Goal: Information Seeking & Learning: Learn about a topic

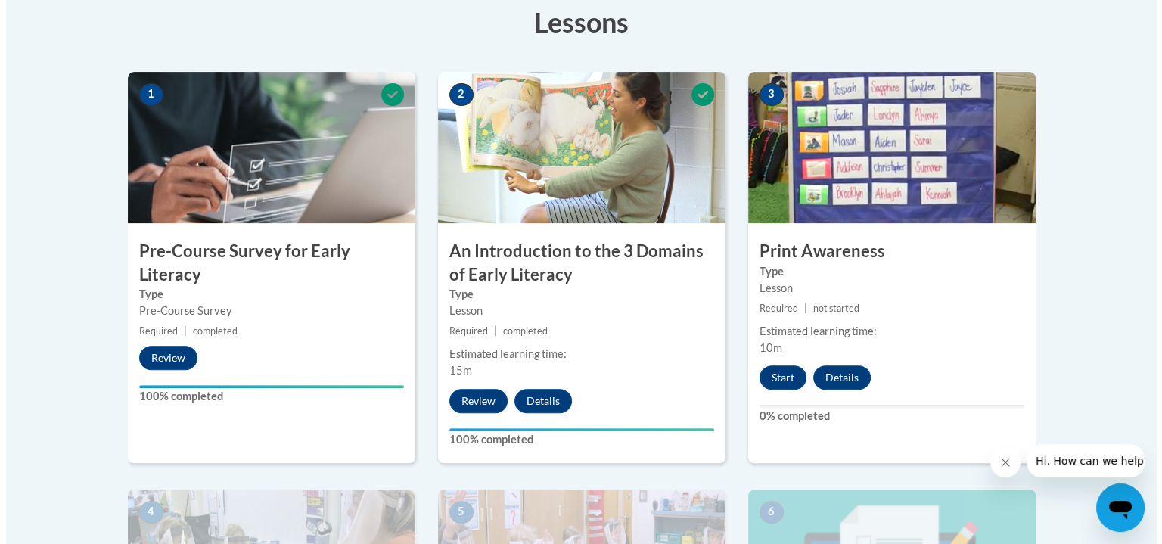
scroll to position [438, 0]
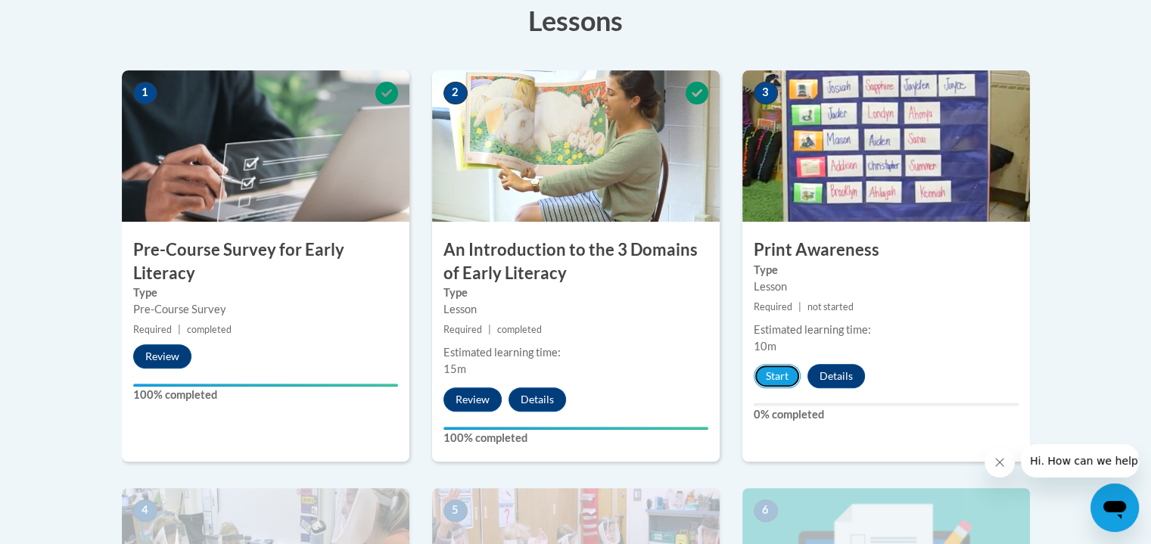
click at [766, 373] on button "Start" at bounding box center [777, 376] width 47 height 24
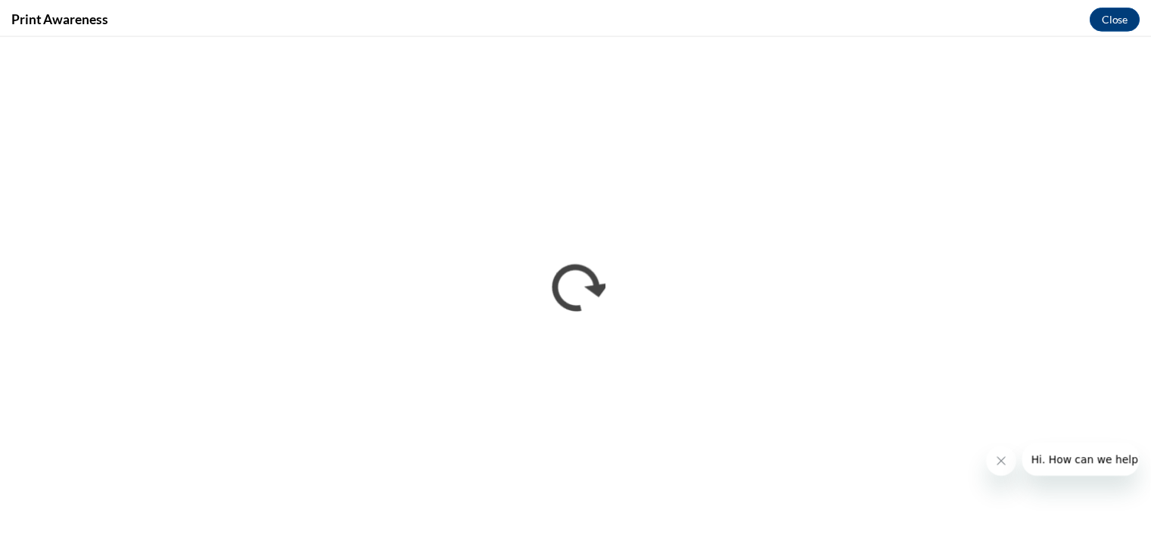
scroll to position [0, 0]
click at [1126, 14] on button "Close" at bounding box center [1125, 17] width 51 height 24
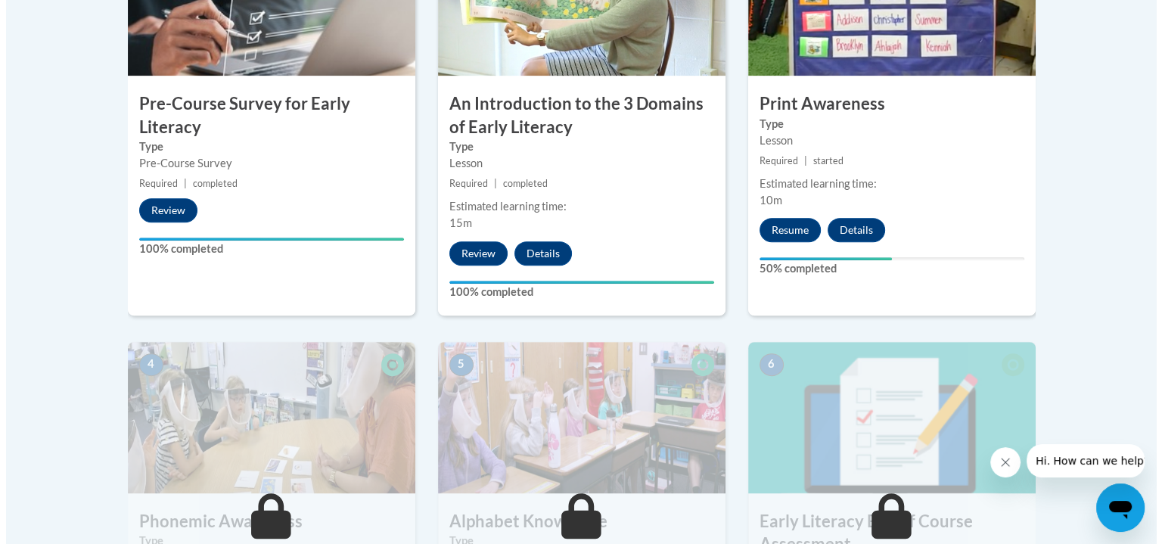
scroll to position [584, 0]
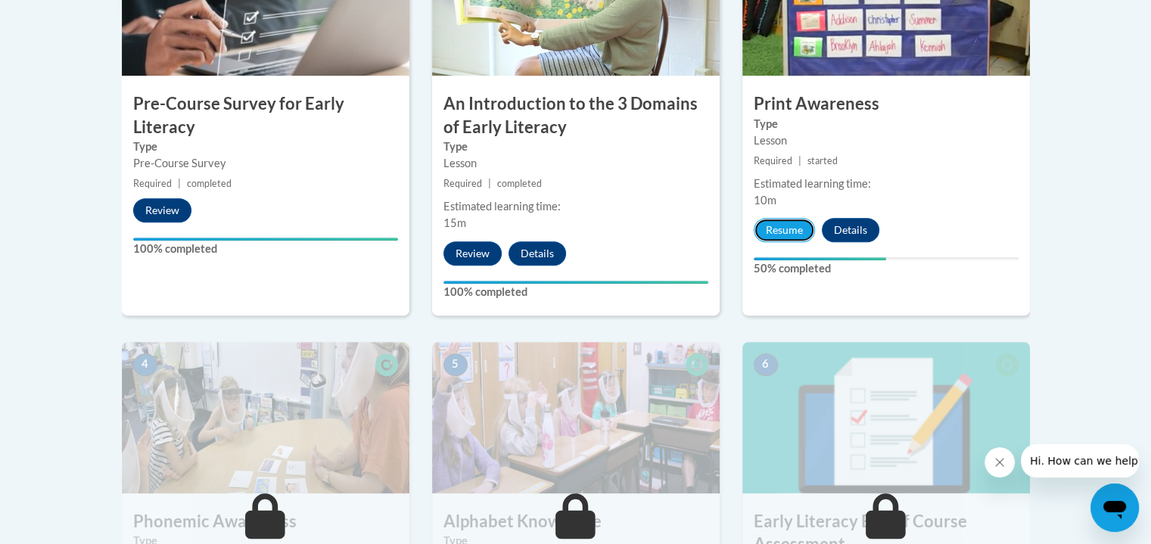
click at [793, 227] on button "Resume" at bounding box center [784, 230] width 61 height 24
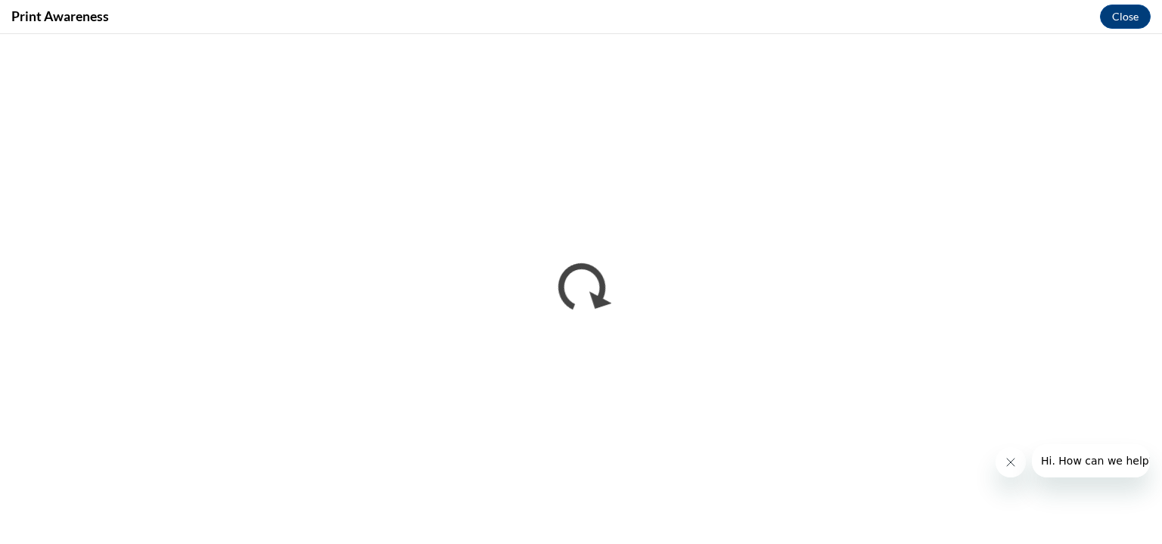
scroll to position [0, 0]
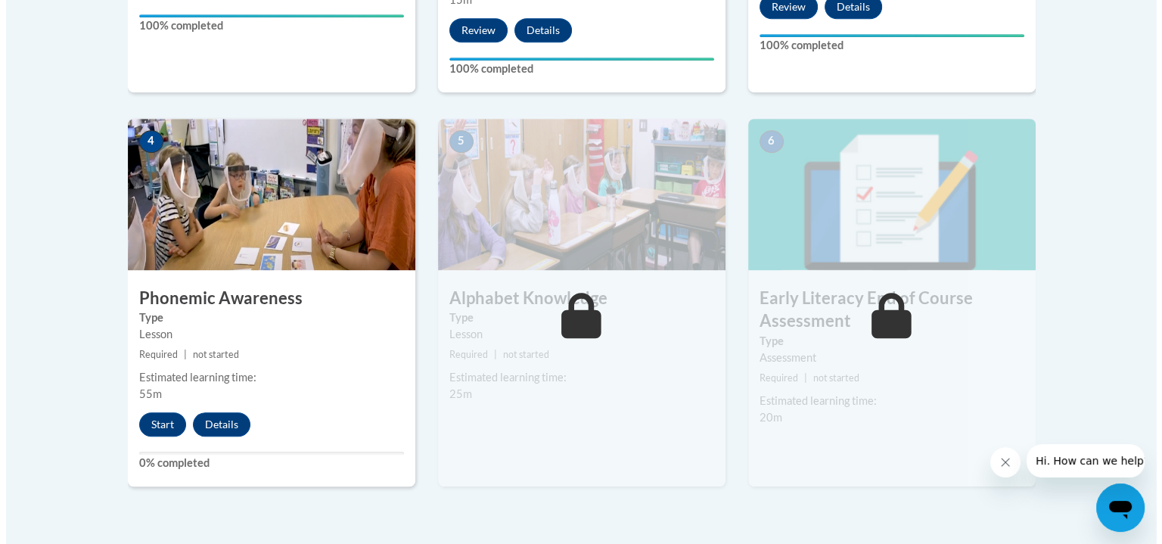
scroll to position [808, 0]
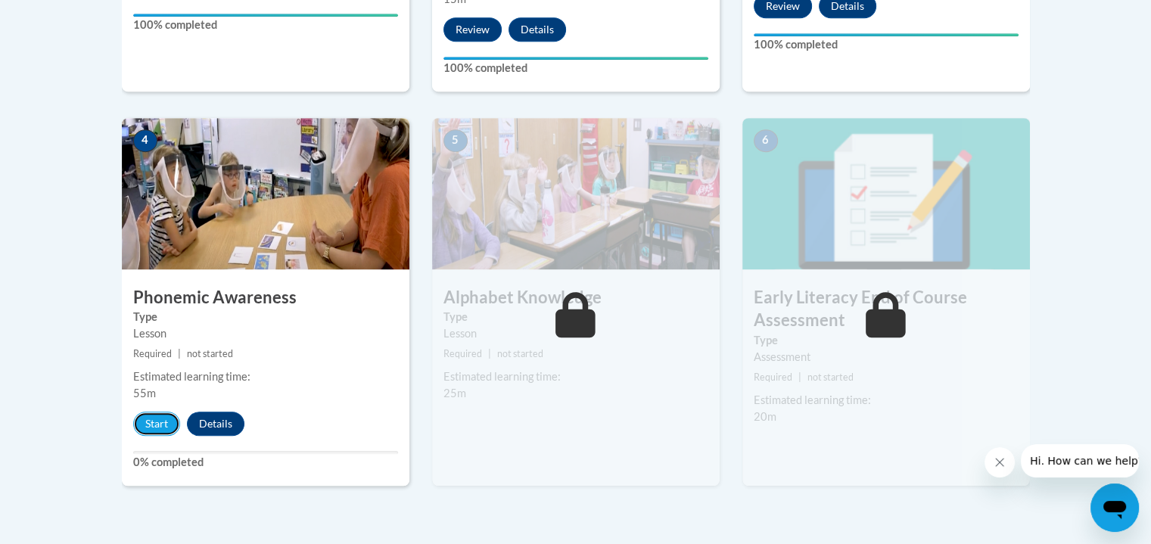
click at [168, 430] on button "Start" at bounding box center [156, 424] width 47 height 24
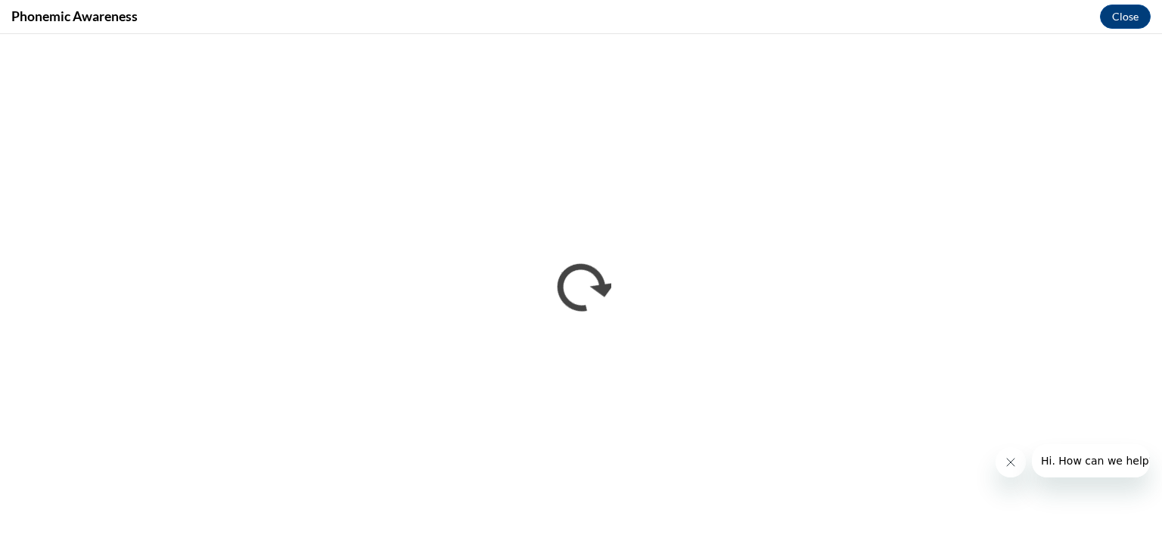
scroll to position [0, 0]
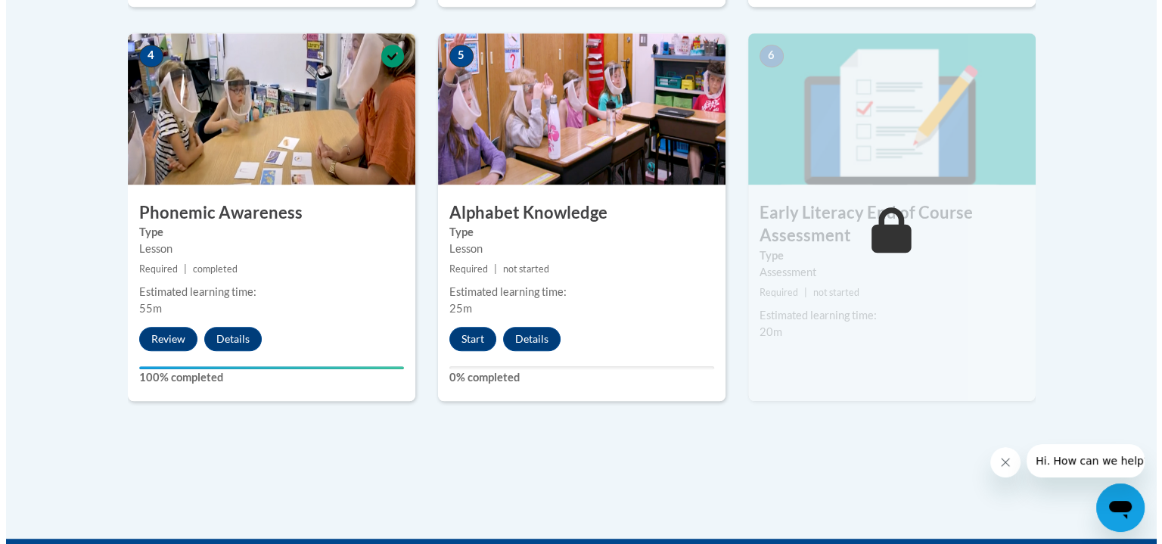
scroll to position [893, 0]
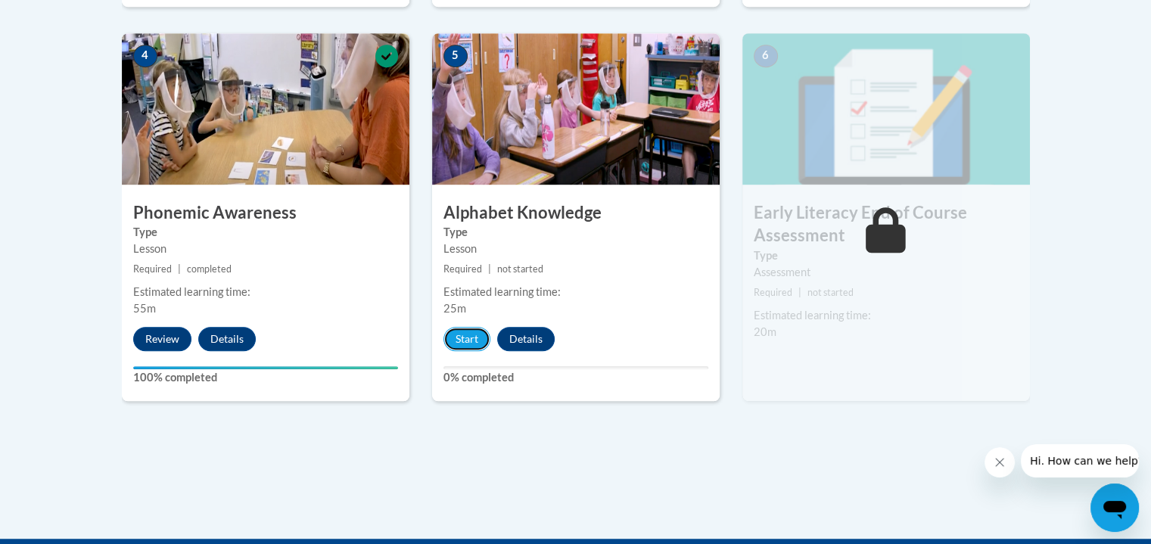
click at [475, 336] on button "Start" at bounding box center [466, 339] width 47 height 24
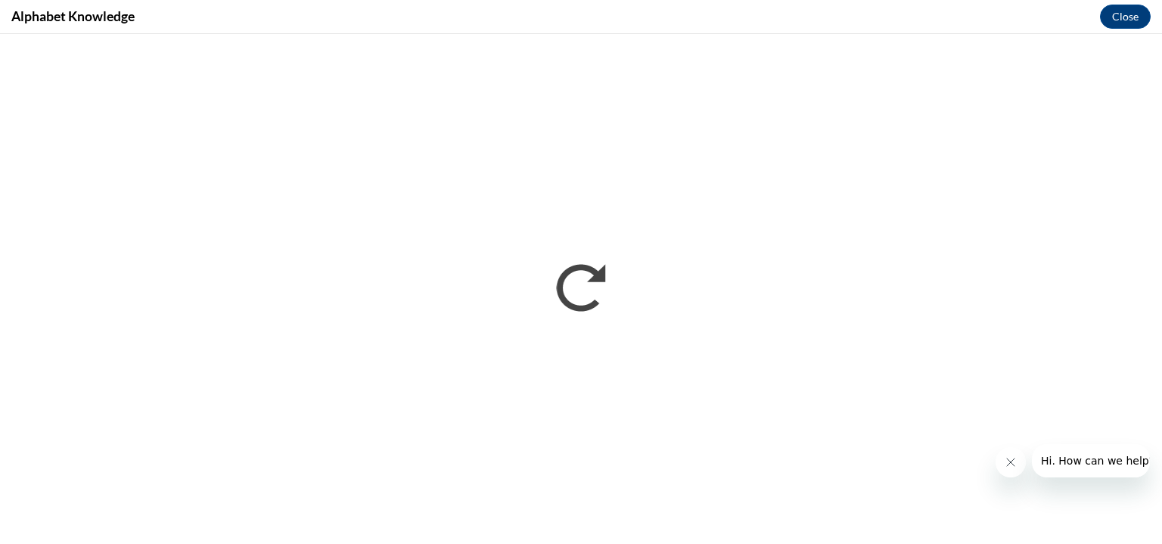
scroll to position [0, 0]
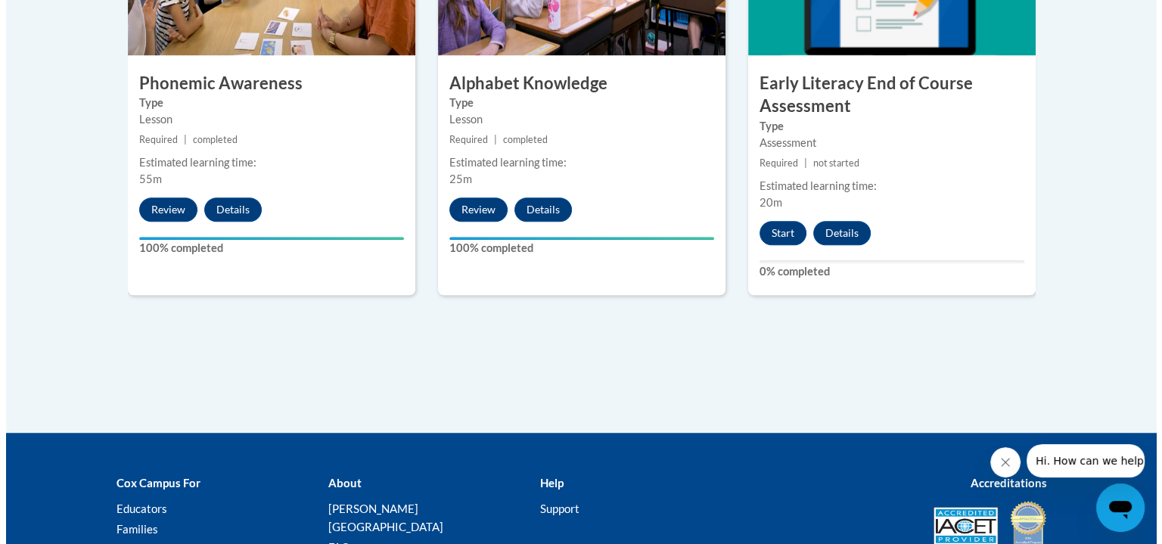
scroll to position [1041, 0]
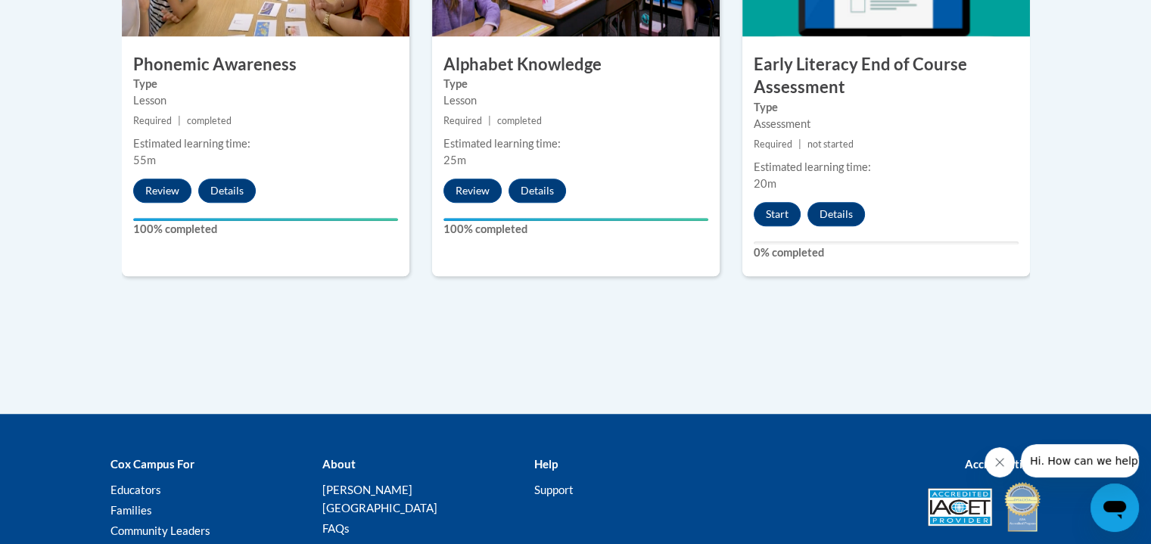
click at [767, 214] on button "Start" at bounding box center [777, 214] width 47 height 24
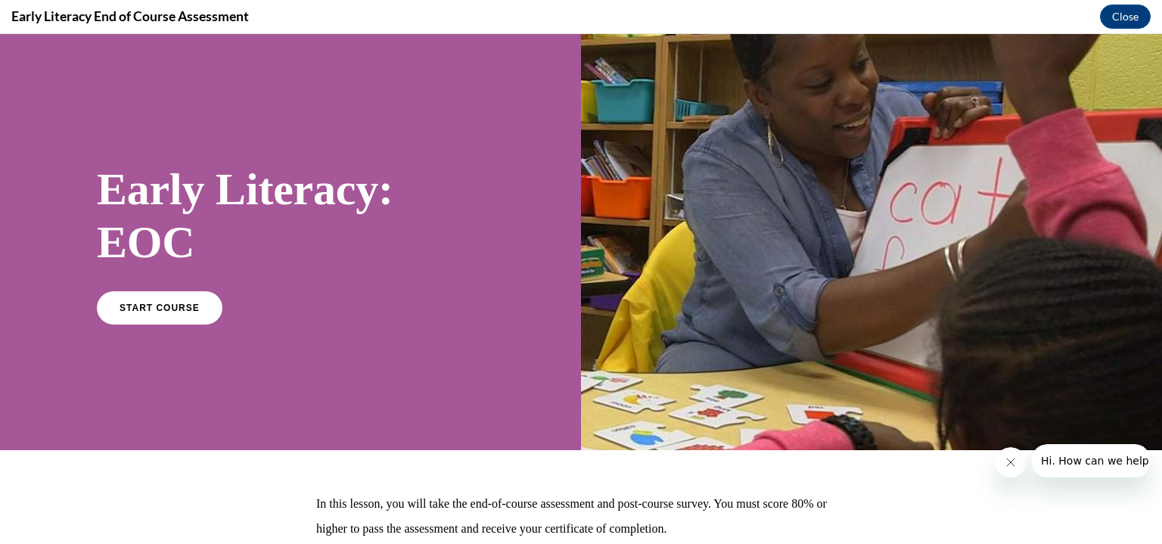
scroll to position [0, 0]
click at [165, 323] on link "START COURSE" at bounding box center [160, 307] width 126 height 33
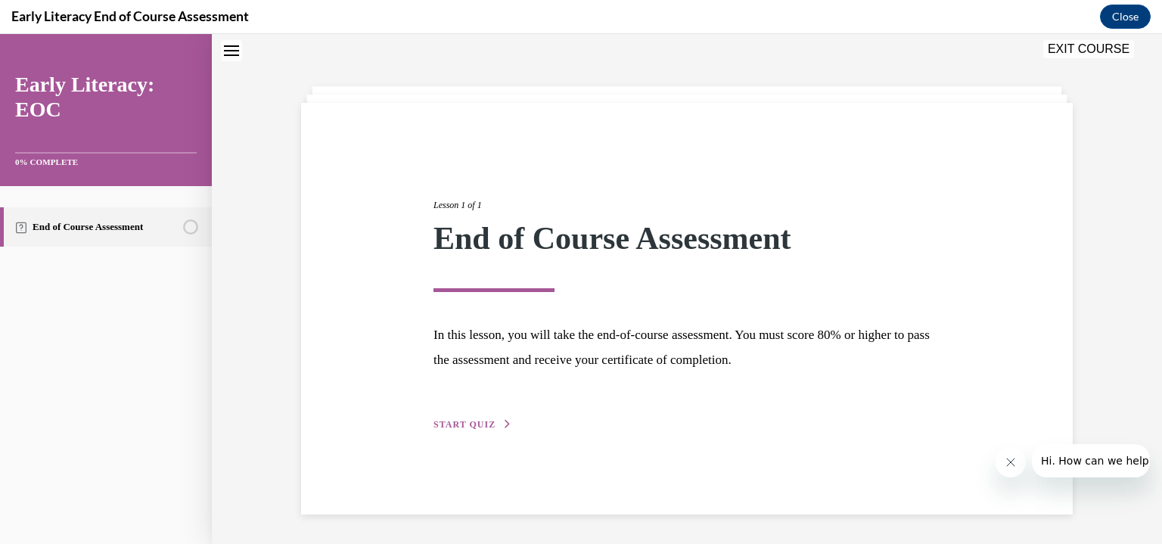
scroll to position [48, 0]
click at [462, 422] on span "START QUIZ" at bounding box center [465, 423] width 62 height 11
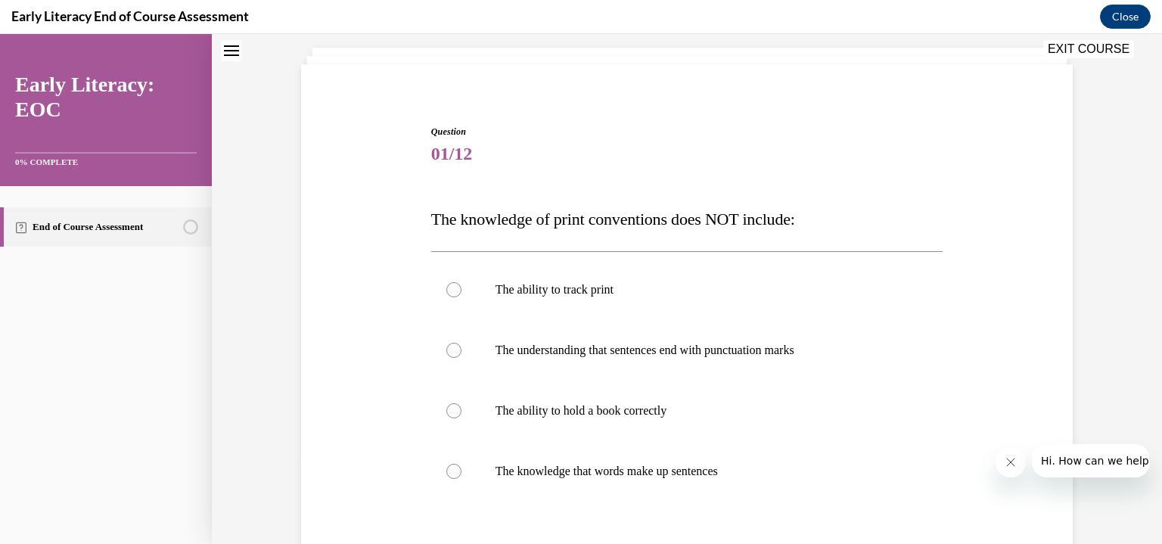
scroll to position [109, 0]
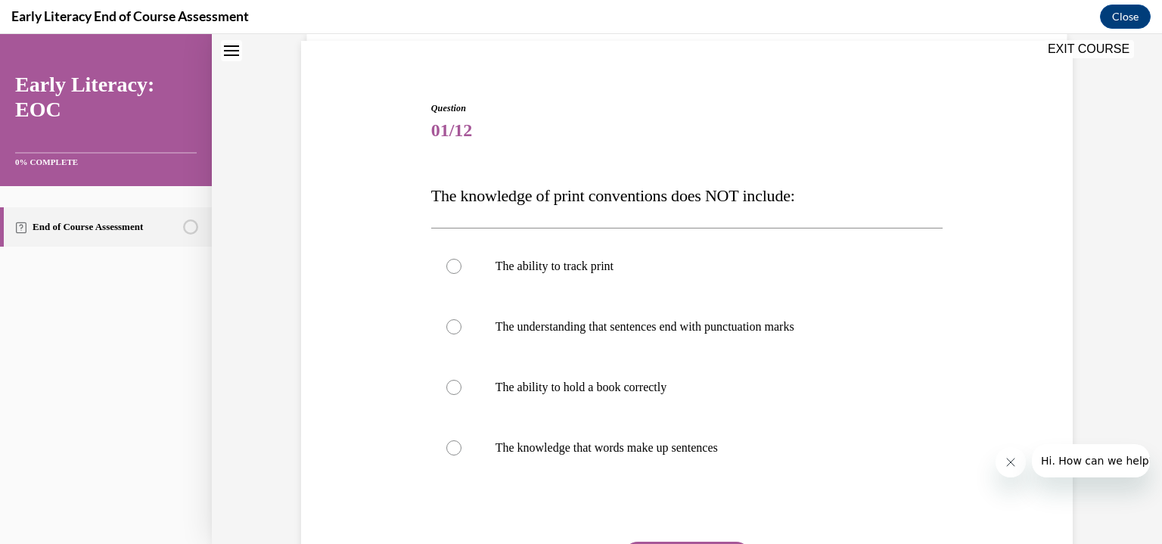
click at [440, 394] on div at bounding box center [687, 387] width 512 height 61
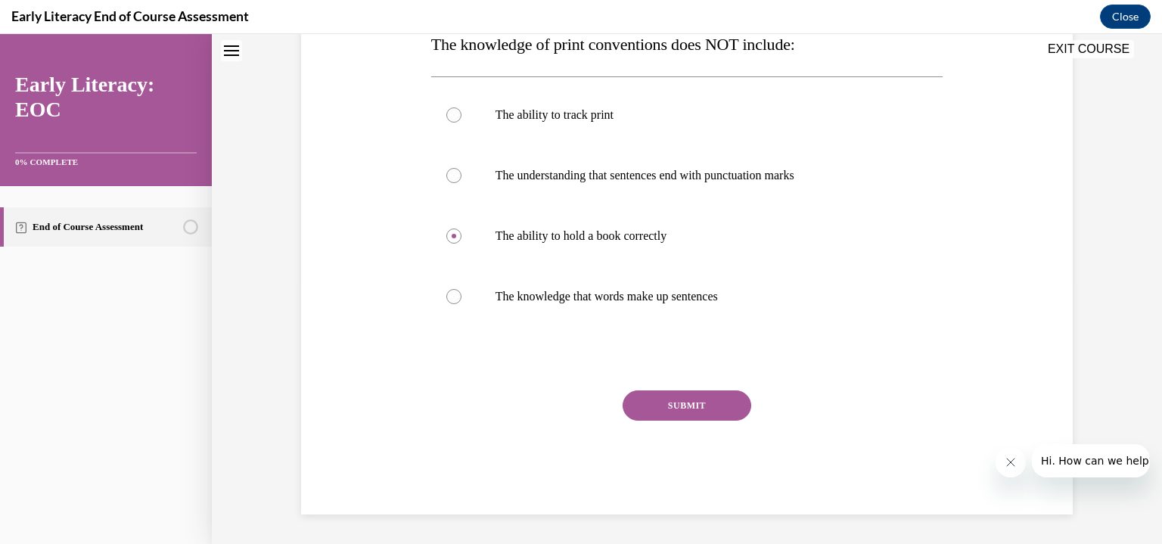
click at [675, 415] on button "SUBMIT" at bounding box center [687, 405] width 129 height 30
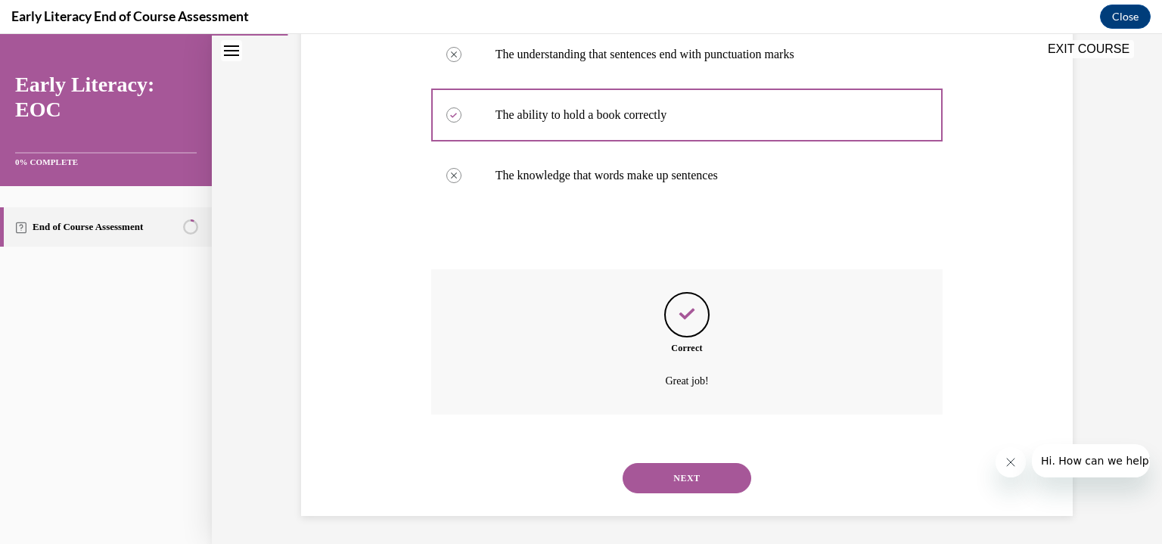
scroll to position [383, 0]
click at [656, 471] on button "NEXT" at bounding box center [687, 477] width 129 height 30
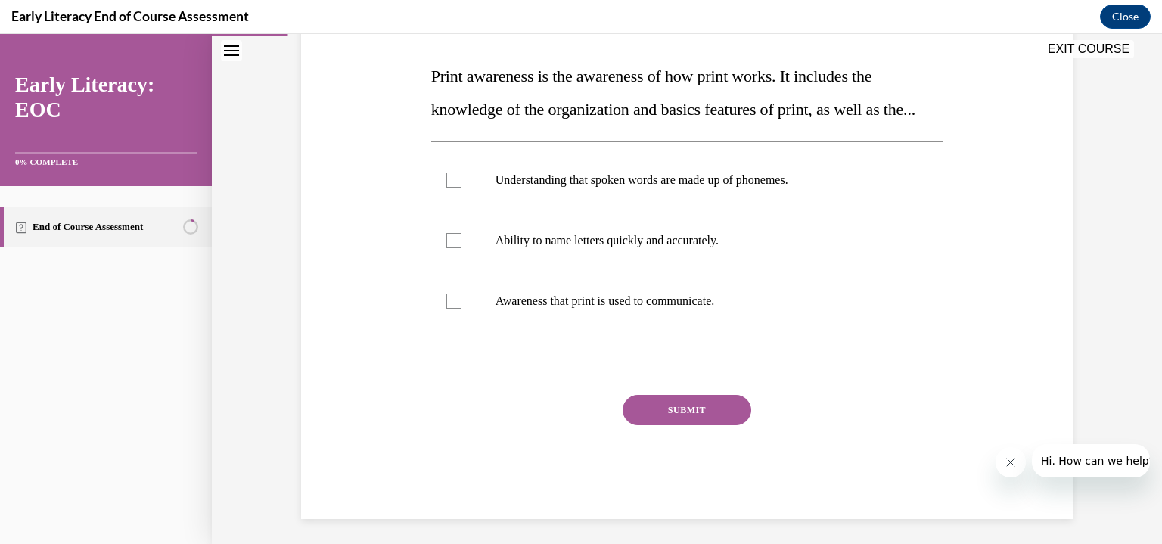
scroll to position [232, 0]
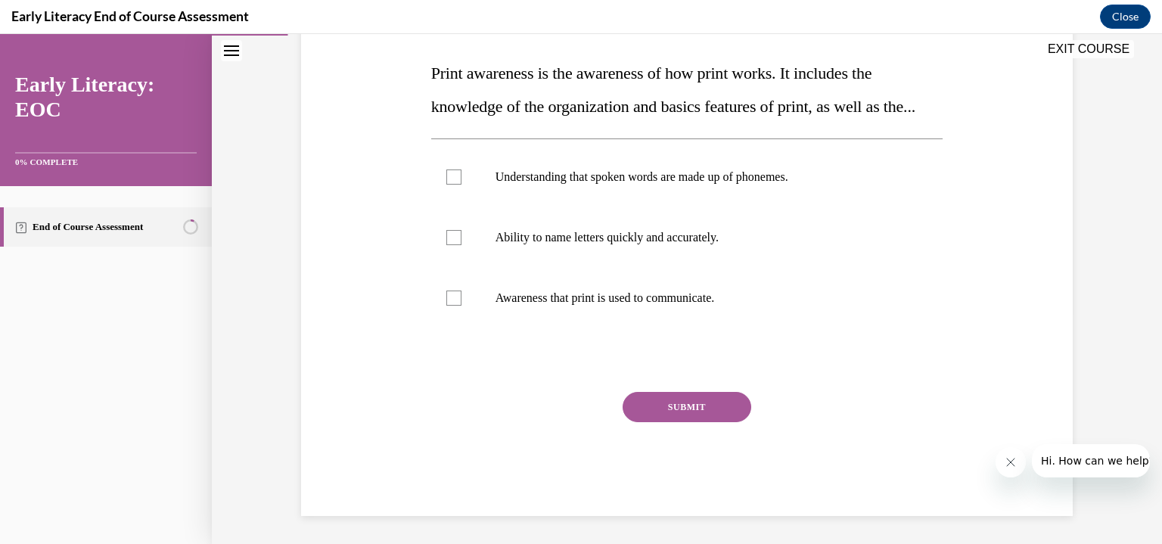
click at [446, 306] on div at bounding box center [453, 298] width 15 height 15
click at [710, 422] on button "SUBMIT" at bounding box center [687, 407] width 129 height 30
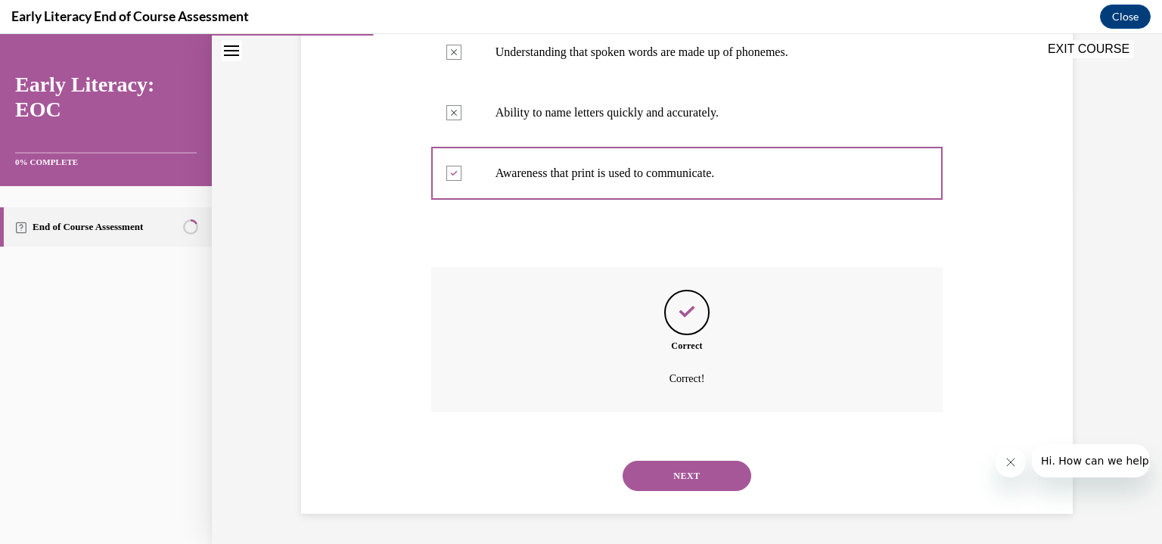
scroll to position [389, 0]
click at [666, 468] on button "NEXT" at bounding box center [687, 476] width 129 height 30
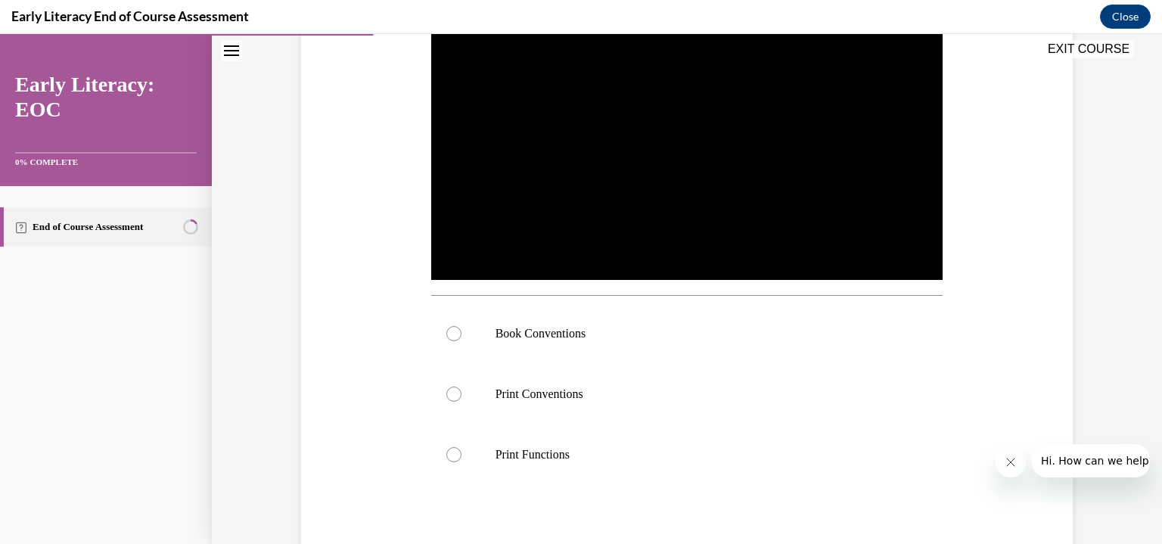
scroll to position [345, 0]
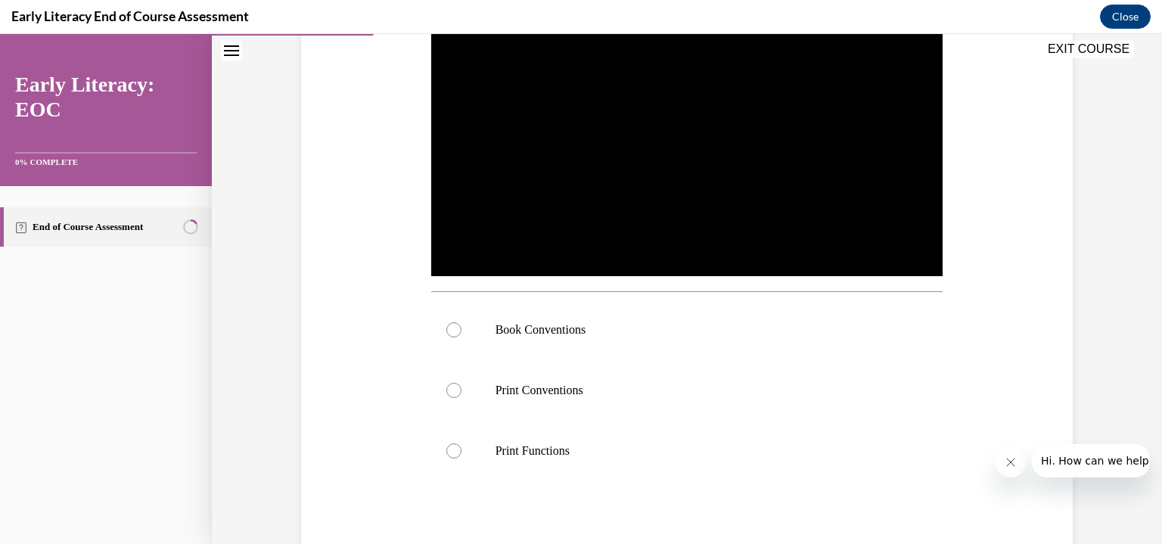
click at [446, 337] on div at bounding box center [687, 330] width 512 height 61
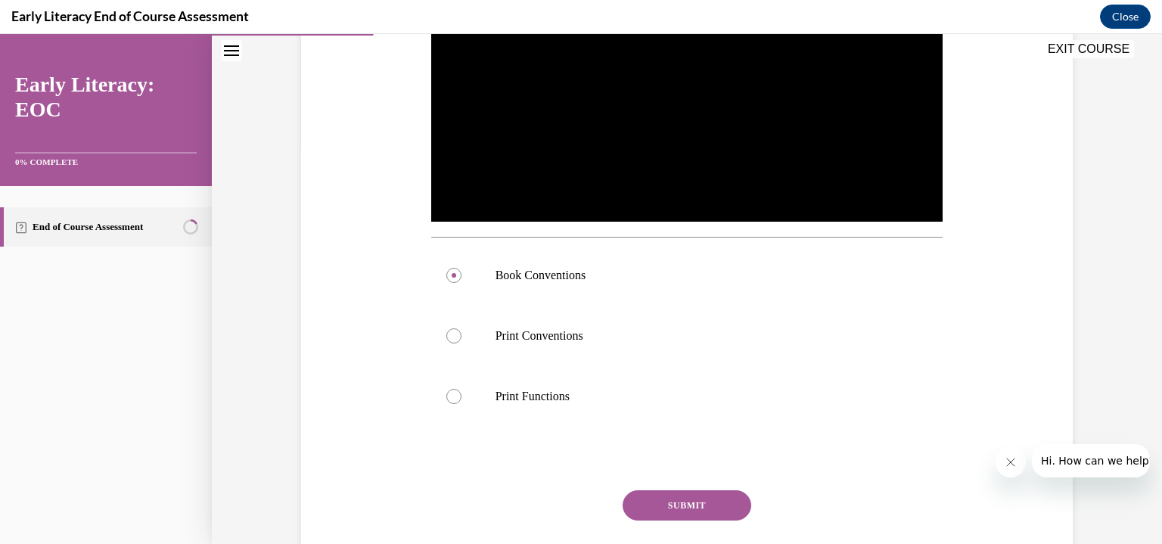
scroll to position [499, 0]
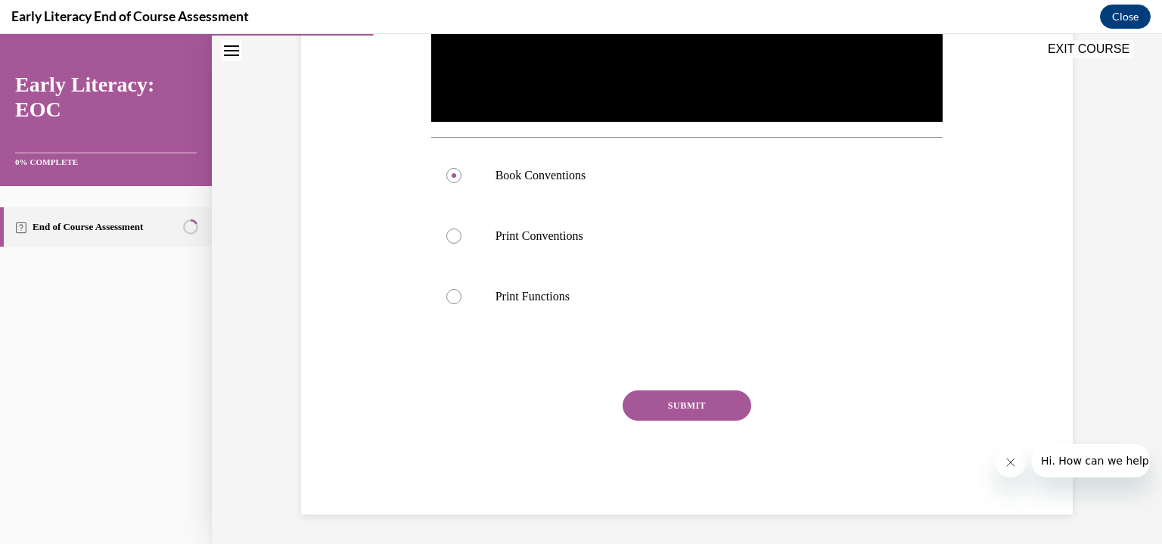
click at [653, 412] on button "SUBMIT" at bounding box center [687, 405] width 129 height 30
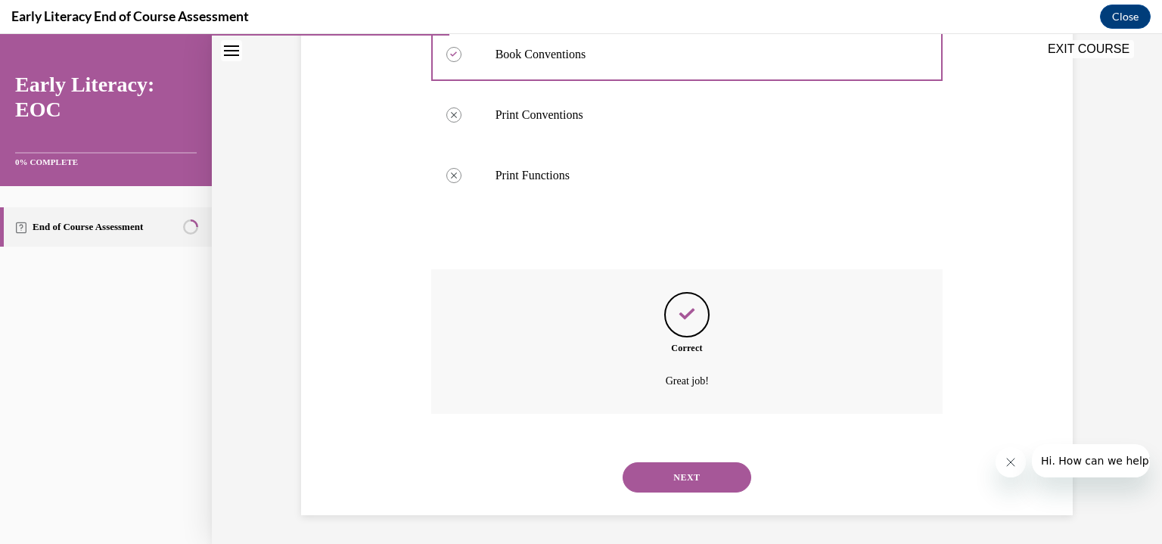
scroll to position [621, 0]
click at [688, 451] on div "NEXT" at bounding box center [687, 476] width 512 height 61
click at [658, 472] on button "NEXT" at bounding box center [687, 477] width 129 height 30
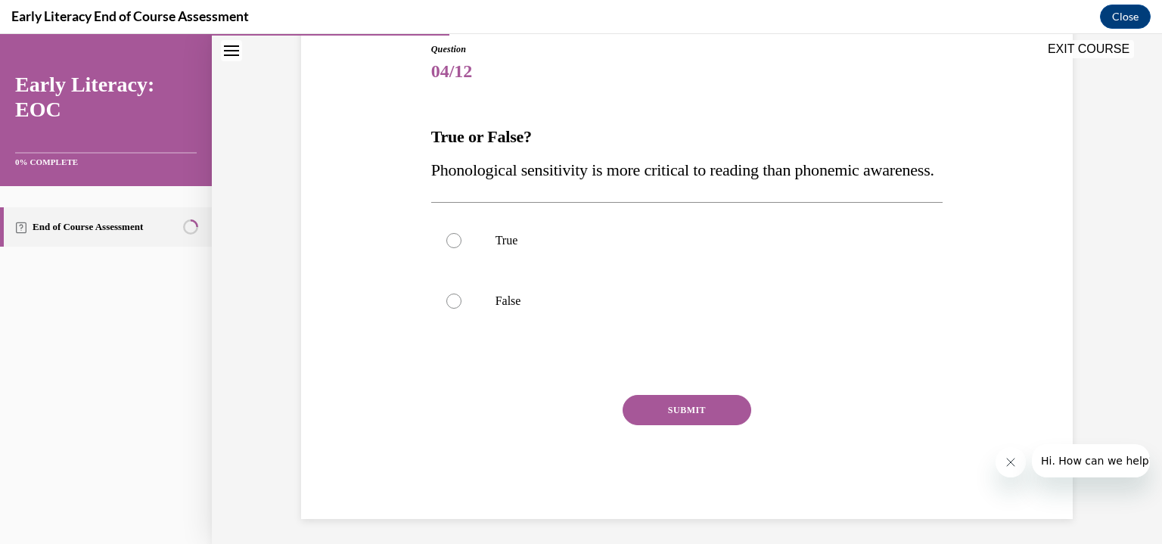
click at [437, 331] on div at bounding box center [687, 301] width 512 height 61
click at [660, 425] on button "SUBMIT" at bounding box center [687, 410] width 129 height 30
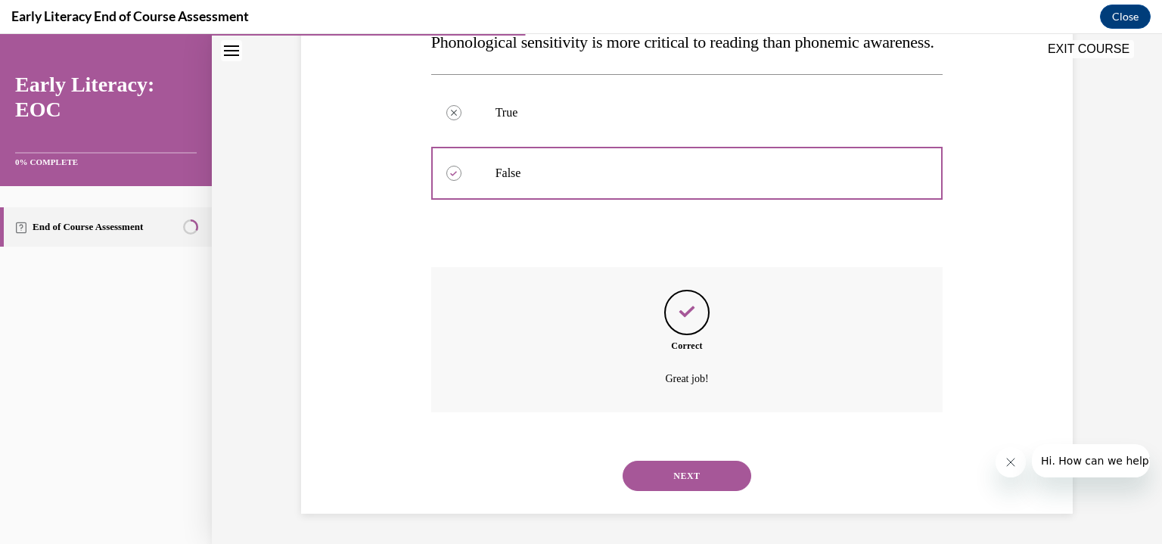
scroll to position [328, 0]
click at [681, 474] on button "NEXT" at bounding box center [687, 476] width 129 height 30
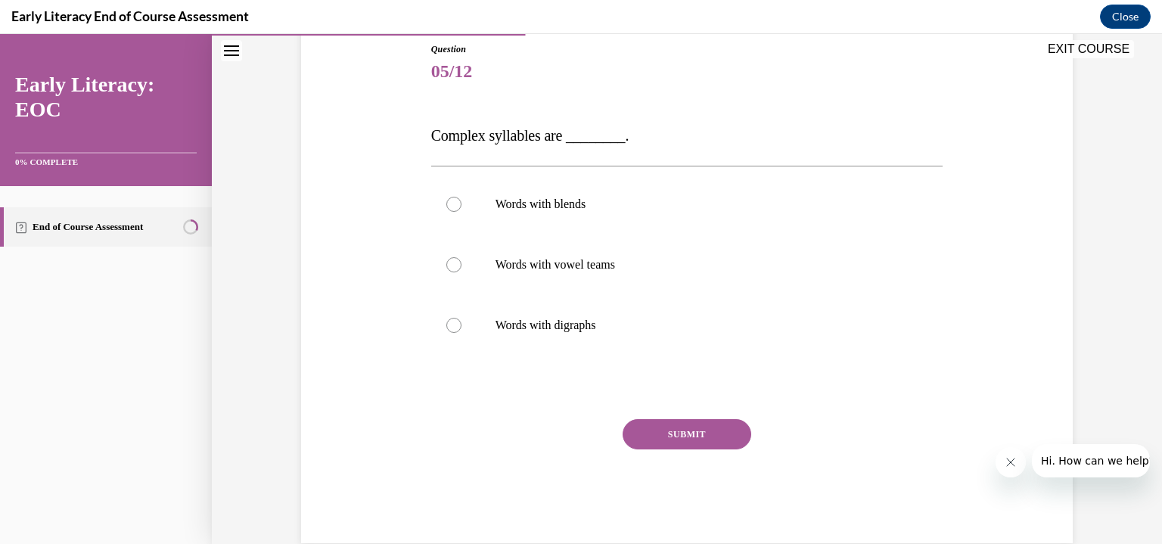
click at [450, 204] on div at bounding box center [453, 204] width 15 height 15
click at [710, 443] on button "SUBMIT" at bounding box center [687, 434] width 129 height 30
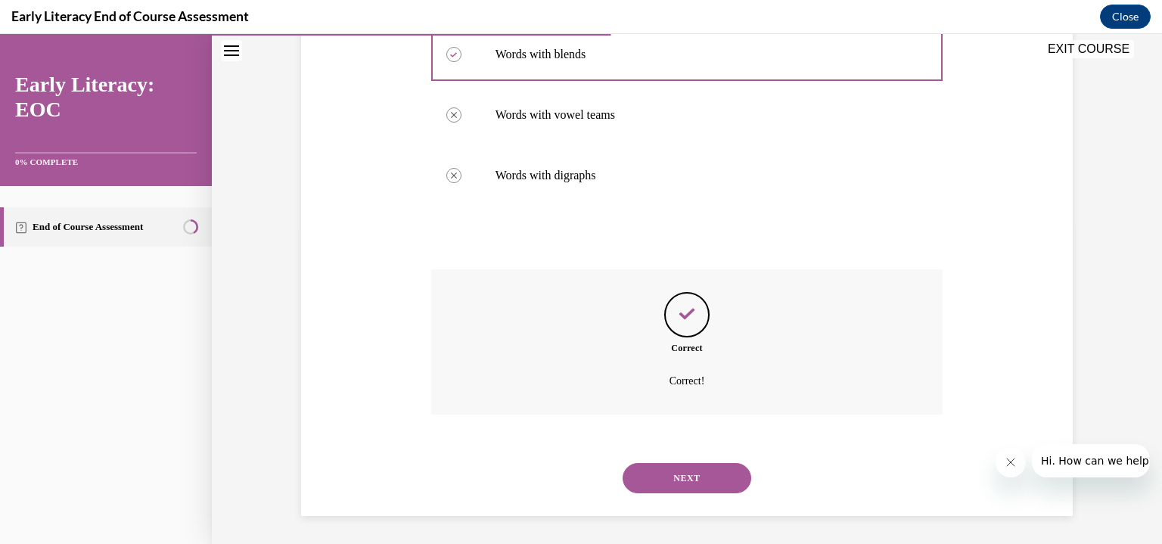
scroll to position [319, 0]
click at [667, 471] on button "NEXT" at bounding box center [687, 477] width 129 height 30
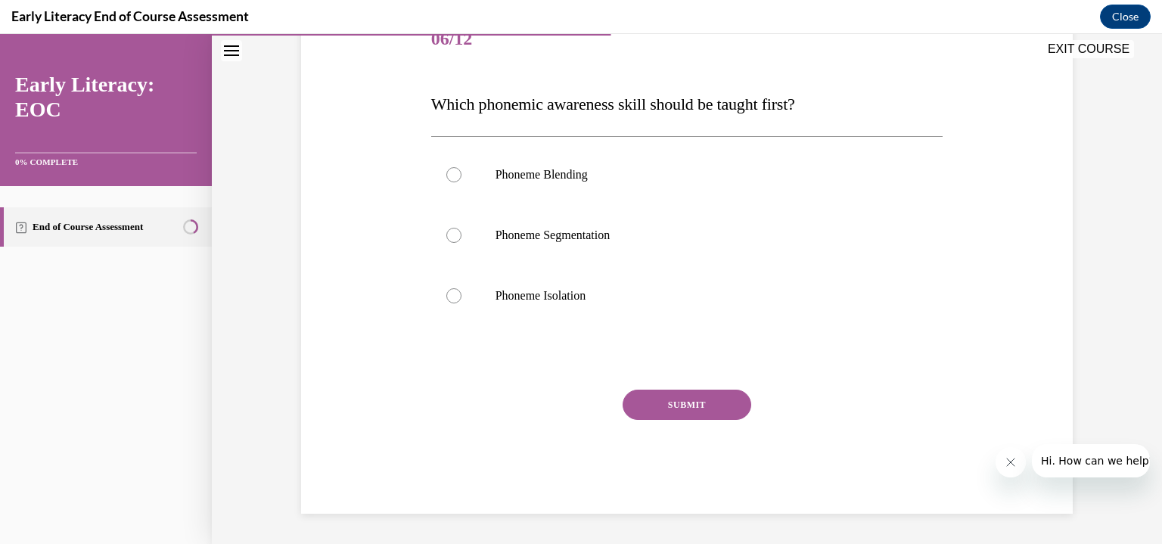
scroll to position [168, 0]
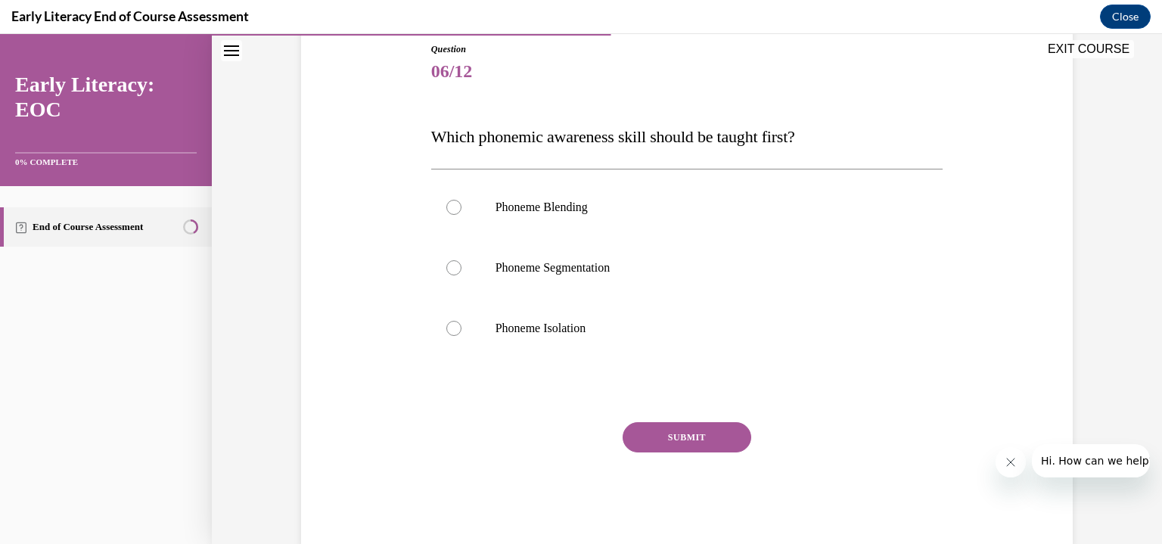
click at [440, 333] on div at bounding box center [687, 328] width 512 height 61
click at [630, 433] on button "SUBMIT" at bounding box center [687, 437] width 129 height 30
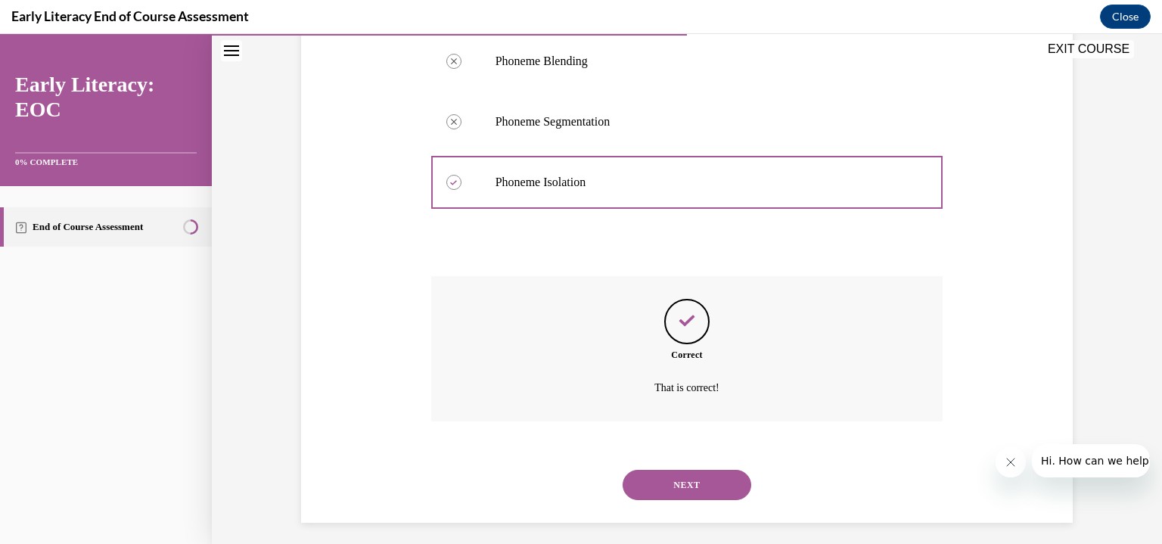
scroll to position [322, 0]
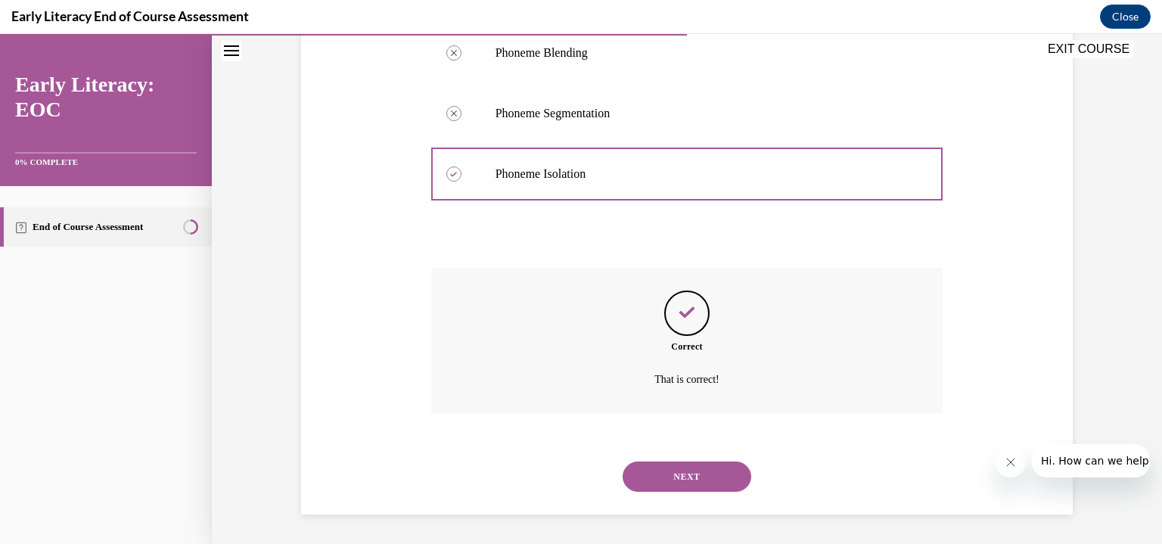
click at [649, 484] on button "NEXT" at bounding box center [687, 477] width 129 height 30
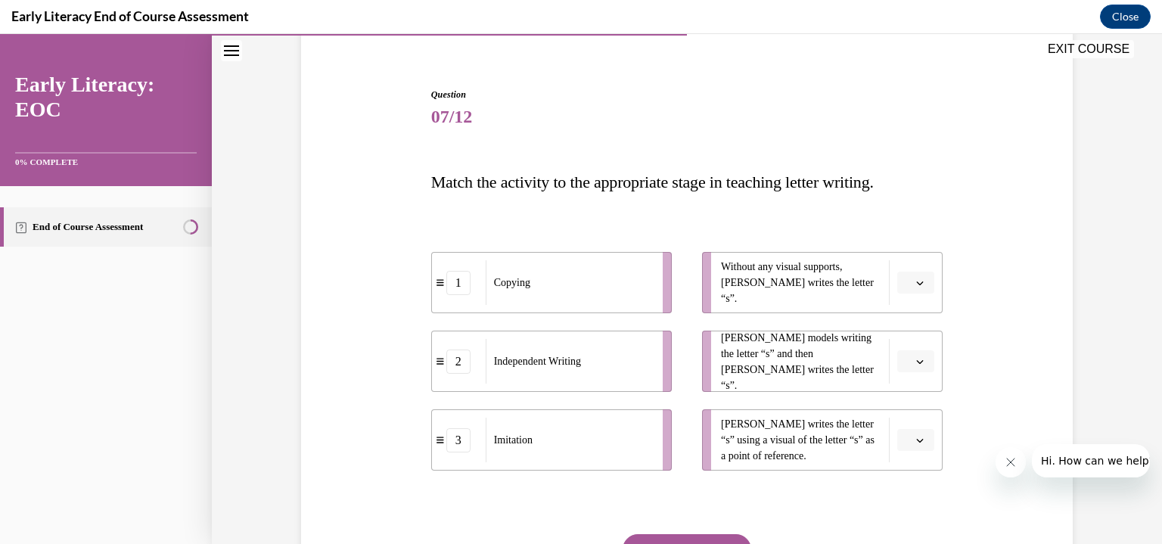
scroll to position [123, 0]
drag, startPoint x: 454, startPoint y: 292, endPoint x: 455, endPoint y: 306, distance: 13.6
drag, startPoint x: 455, startPoint y: 306, endPoint x: 448, endPoint y: 280, distance: 26.6
click at [448, 280] on div "1" at bounding box center [458, 282] width 24 height 24
click at [459, 288] on div "1" at bounding box center [458, 282] width 24 height 24
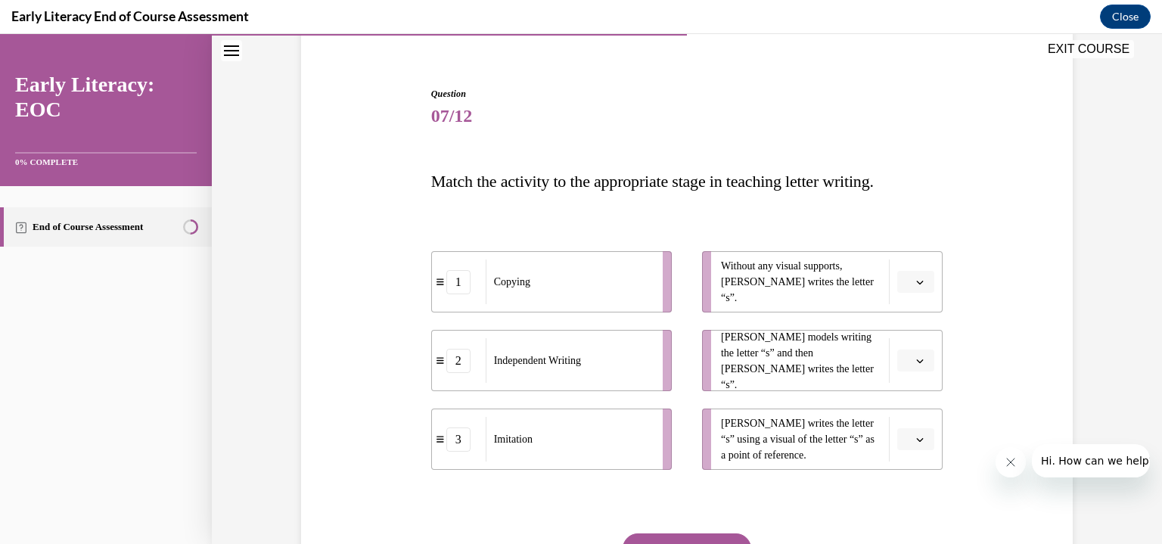
click at [459, 288] on div "1" at bounding box center [458, 282] width 24 height 24
drag, startPoint x: 459, startPoint y: 288, endPoint x: 451, endPoint y: 446, distance: 157.6
click at [451, 446] on div "1" at bounding box center [452, 438] width 24 height 24
drag, startPoint x: 473, startPoint y: 438, endPoint x: 481, endPoint y: 254, distance: 184.8
click at [481, 254] on div "3" at bounding box center [465, 263] width 54 height 24
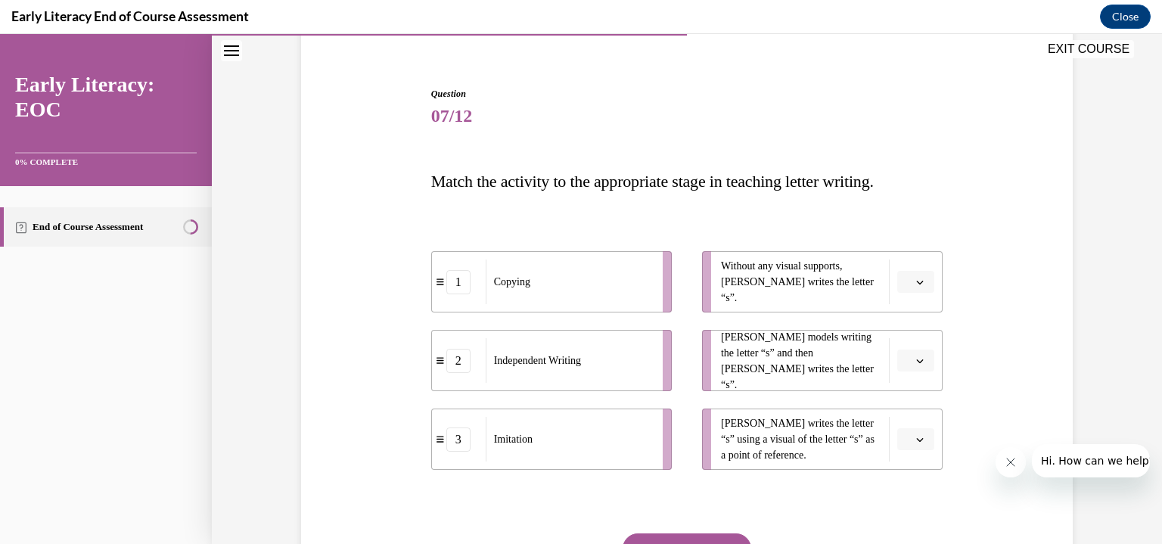
drag, startPoint x: 451, startPoint y: 450, endPoint x: 447, endPoint y: 384, distance: 65.2
drag, startPoint x: 447, startPoint y: 384, endPoint x: 432, endPoint y: 452, distance: 69.0
click at [432, 452] on li "3 Imitation" at bounding box center [551, 439] width 241 height 61
drag, startPoint x: 432, startPoint y: 452, endPoint x: 429, endPoint y: 362, distance: 89.3
click at [429, 362] on li "3 Imitation" at bounding box center [547, 380] width 241 height 61
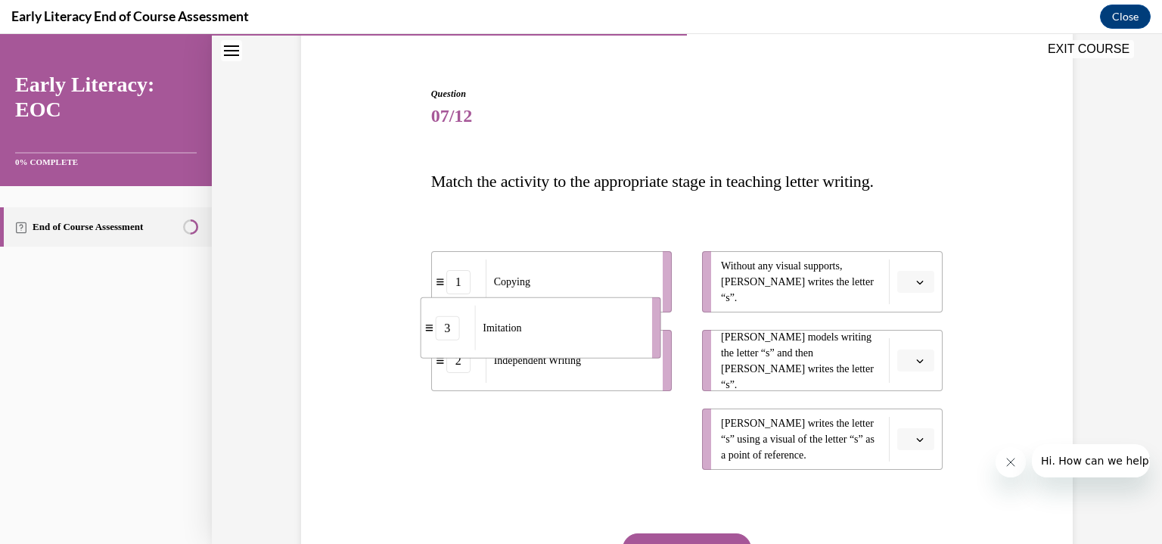
drag, startPoint x: 463, startPoint y: 447, endPoint x: 452, endPoint y: 323, distance: 124.6
click at [452, 323] on div "3" at bounding box center [447, 328] width 24 height 24
drag, startPoint x: 532, startPoint y: 432, endPoint x: 529, endPoint y: 310, distance: 121.9
click at [529, 310] on div "Imitation" at bounding box center [564, 319] width 167 height 45
drag, startPoint x: 535, startPoint y: 288, endPoint x: 542, endPoint y: 456, distance: 168.1
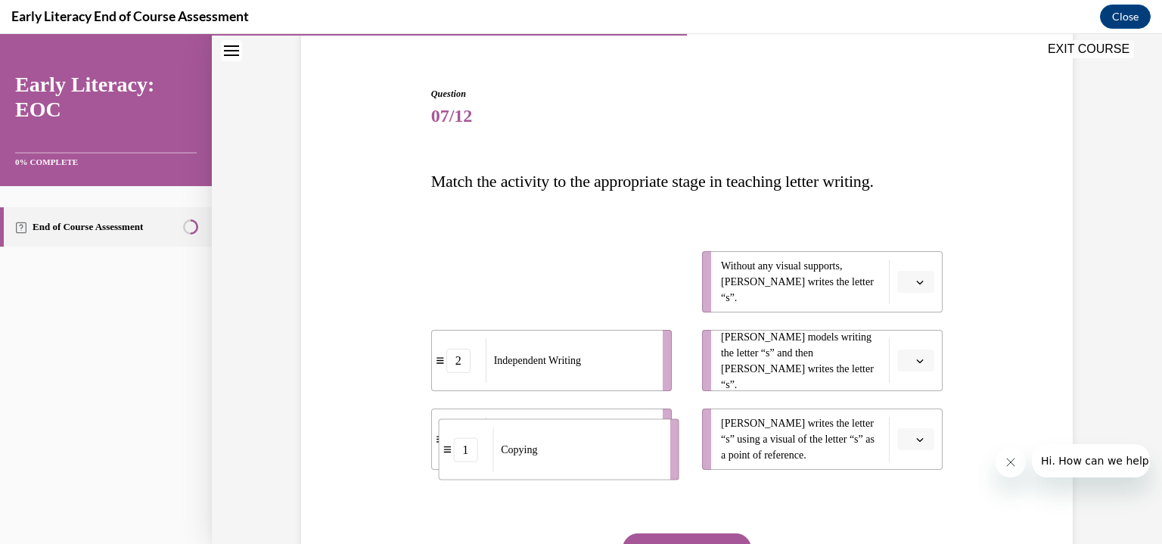
click at [542, 456] on div "Copying" at bounding box center [576, 450] width 167 height 45
click at [916, 436] on icon "button" at bounding box center [920, 440] width 8 height 8
click at [917, 350] on div "1" at bounding box center [909, 345] width 38 height 30
click at [916, 359] on icon "button" at bounding box center [920, 361] width 8 height 8
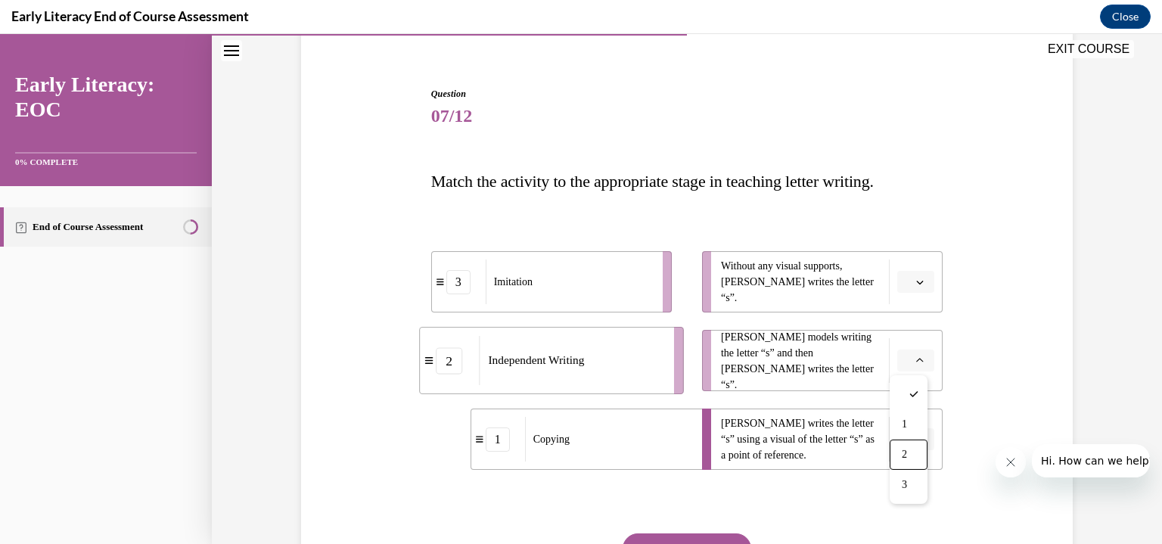
click at [904, 441] on div "2" at bounding box center [909, 455] width 38 height 30
click at [920, 287] on span "button" at bounding box center [920, 282] width 11 height 11
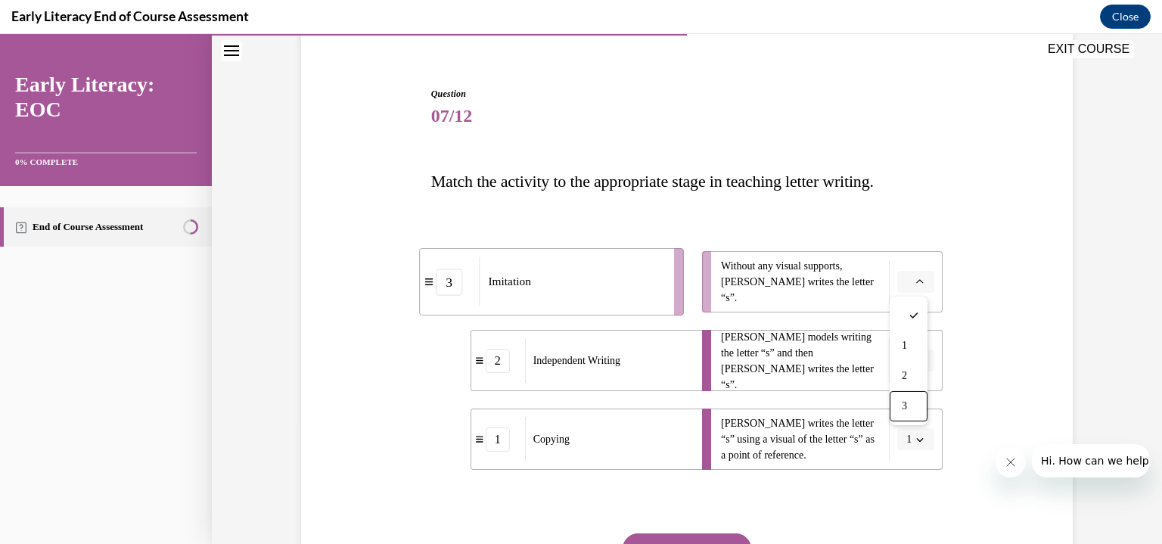
click at [906, 402] on span "3" at bounding box center [904, 406] width 5 height 12
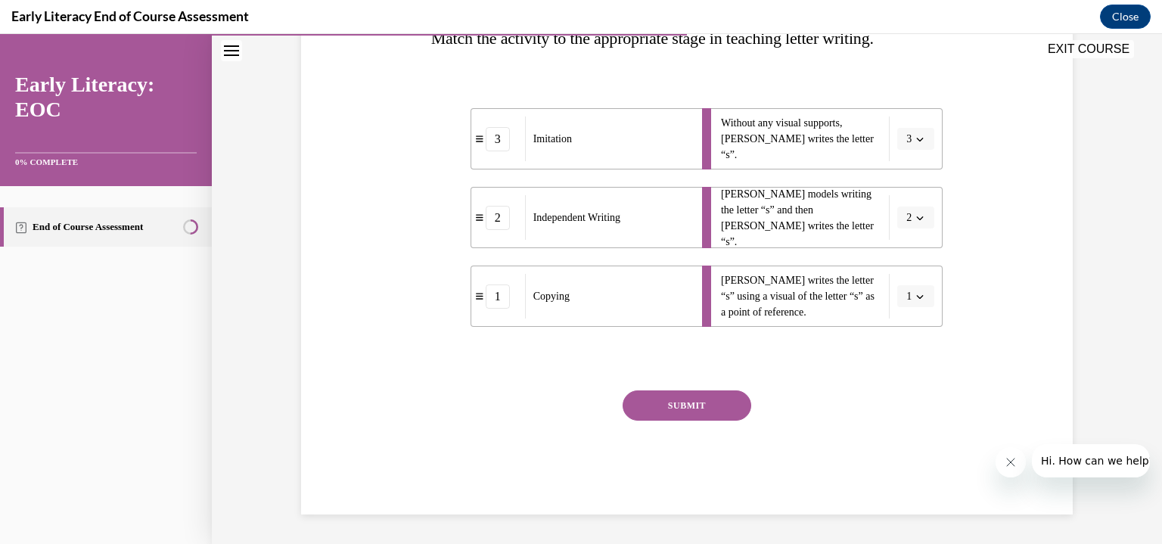
click at [682, 409] on button "SUBMIT" at bounding box center [687, 405] width 129 height 30
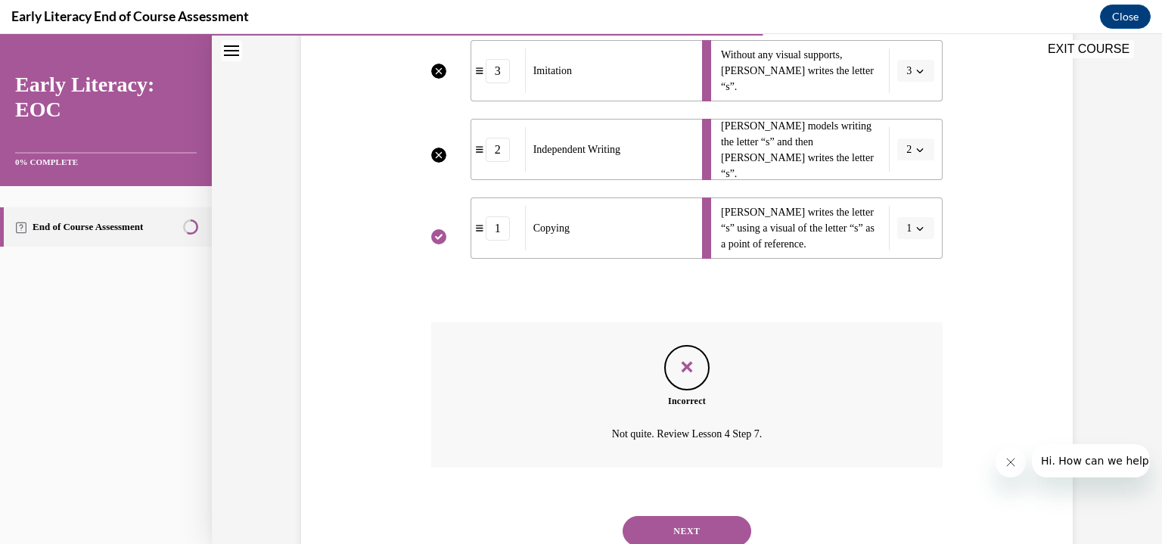
scroll to position [389, 0]
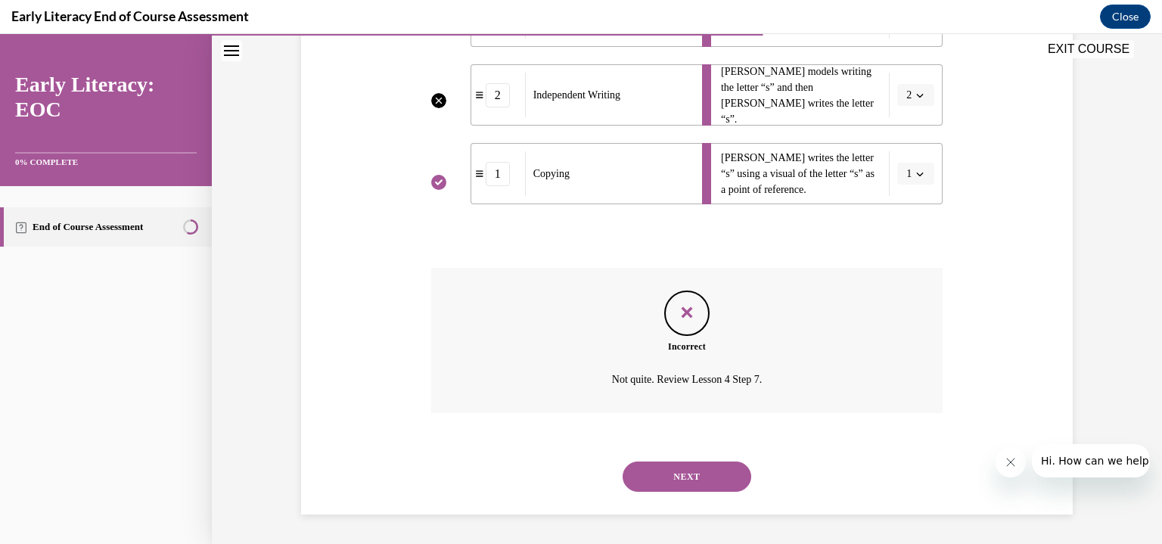
click at [705, 469] on button "NEXT" at bounding box center [687, 477] width 129 height 30
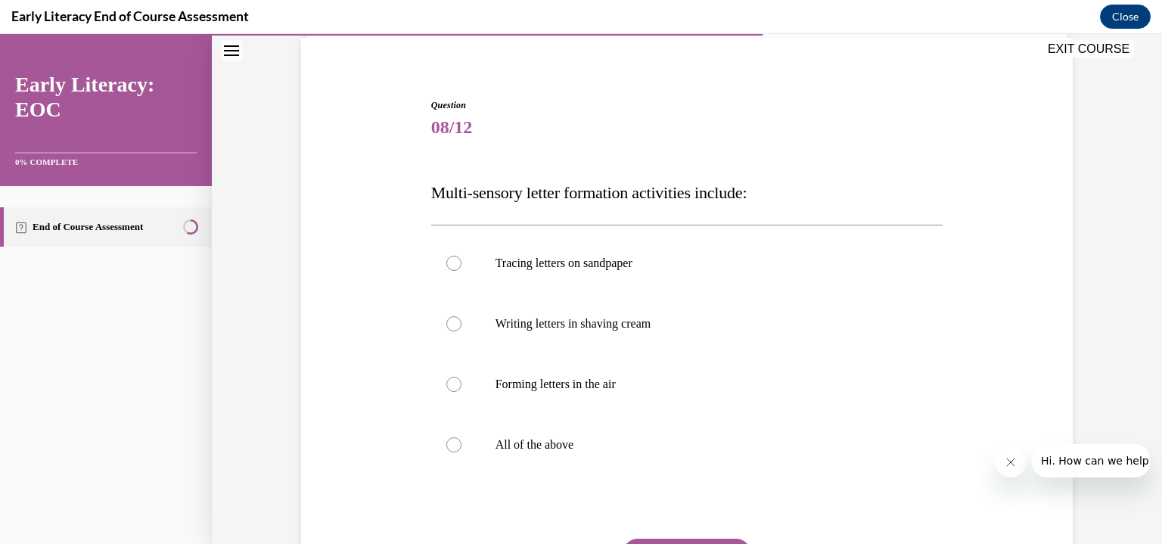
scroll to position [115, 0]
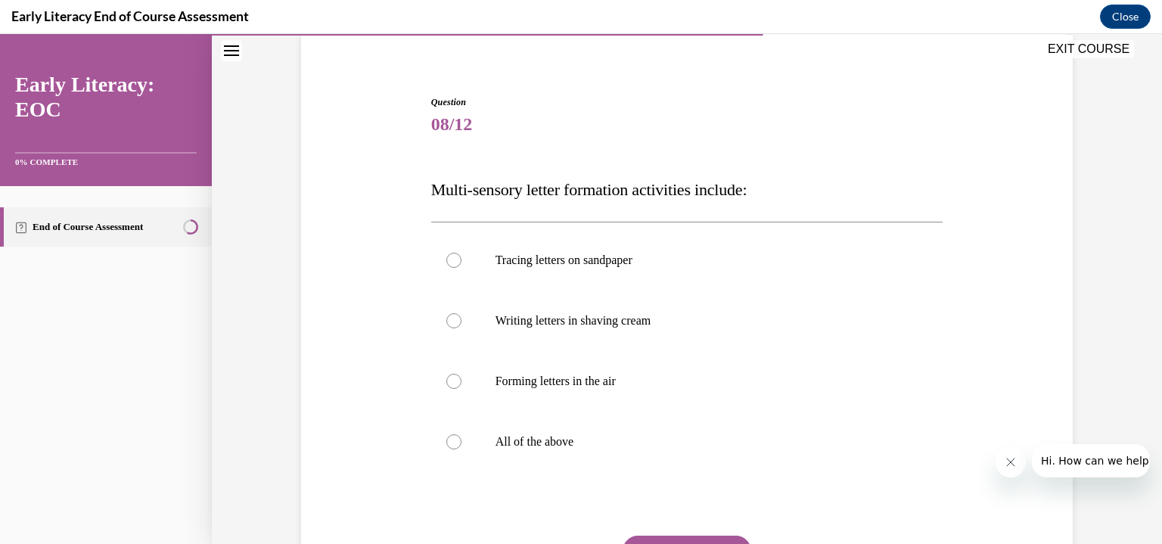
click at [469, 453] on div at bounding box center [687, 442] width 512 height 61
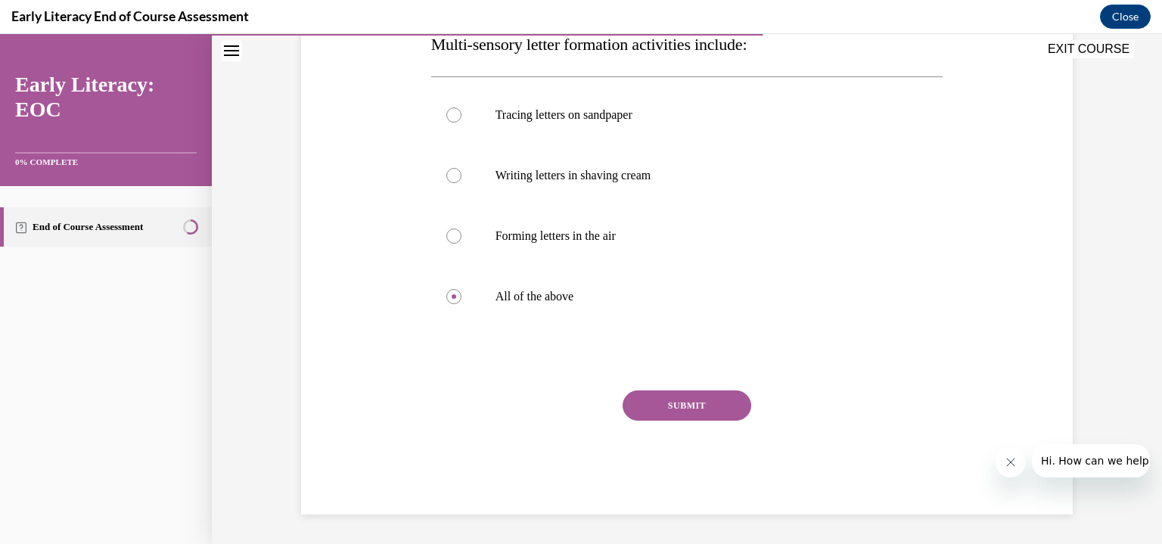
click at [681, 406] on button "SUBMIT" at bounding box center [687, 405] width 129 height 30
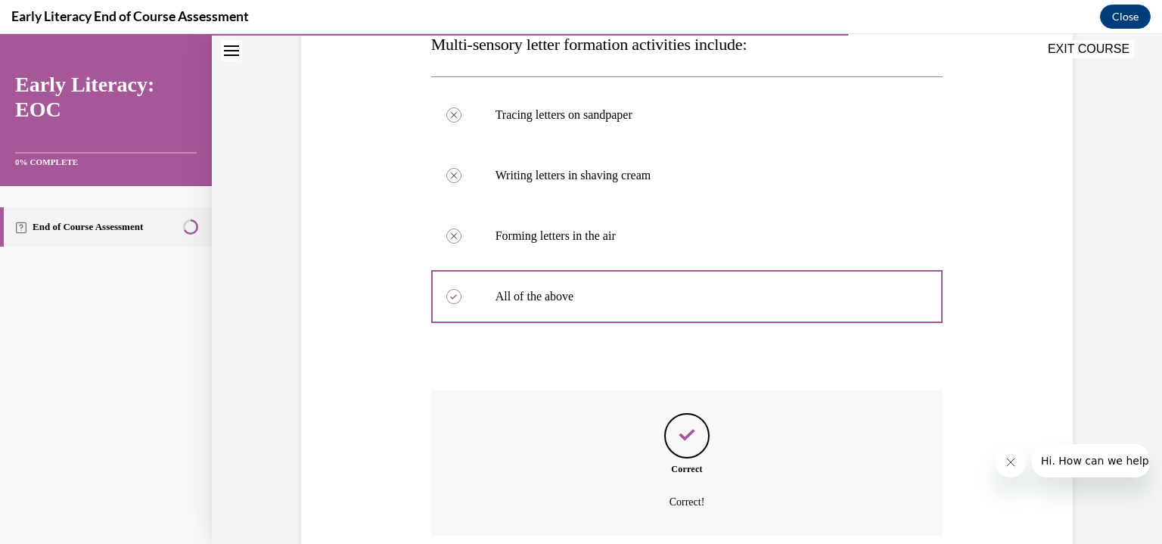
scroll to position [383, 0]
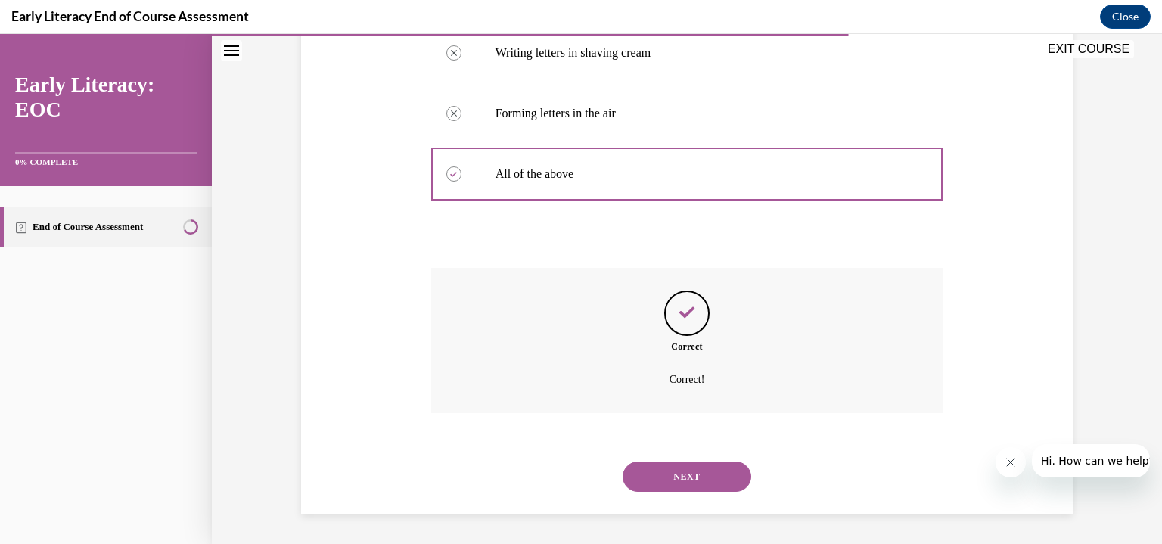
click at [711, 470] on button "NEXT" at bounding box center [687, 477] width 129 height 30
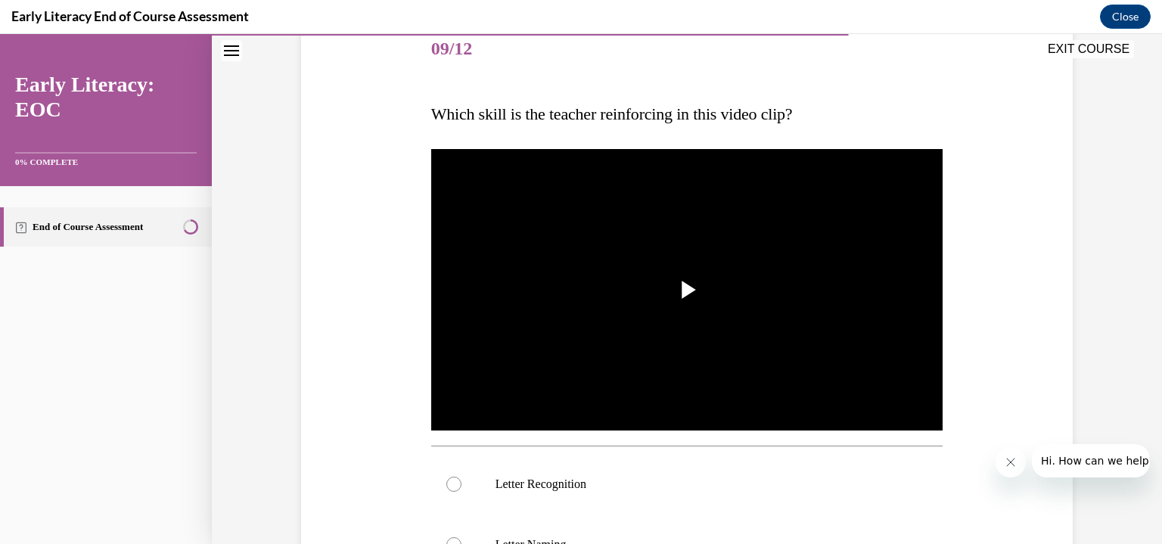
scroll to position [191, 0]
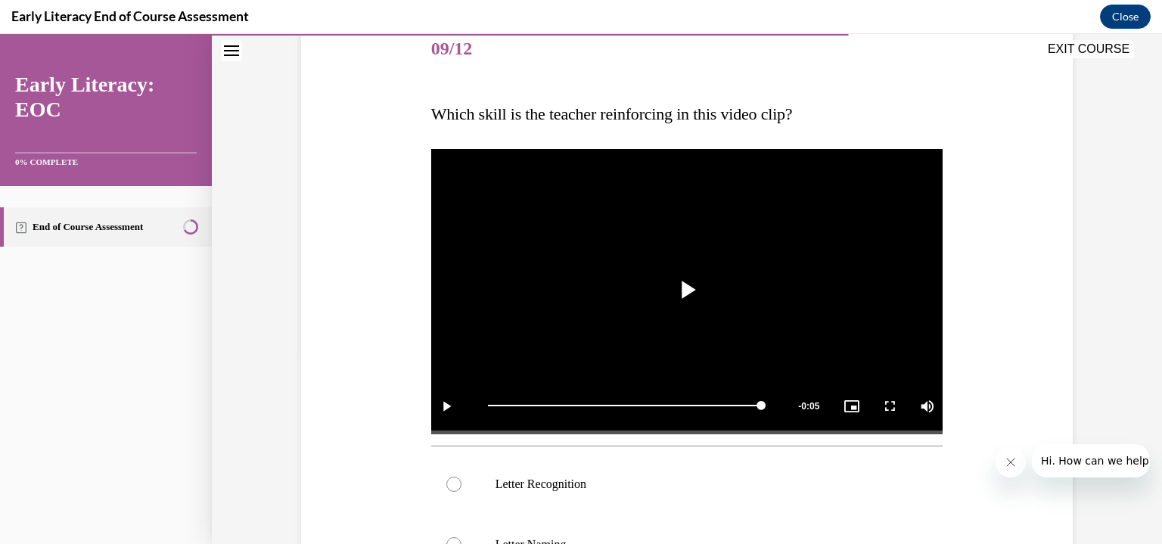
click at [446, 493] on div at bounding box center [687, 484] width 512 height 61
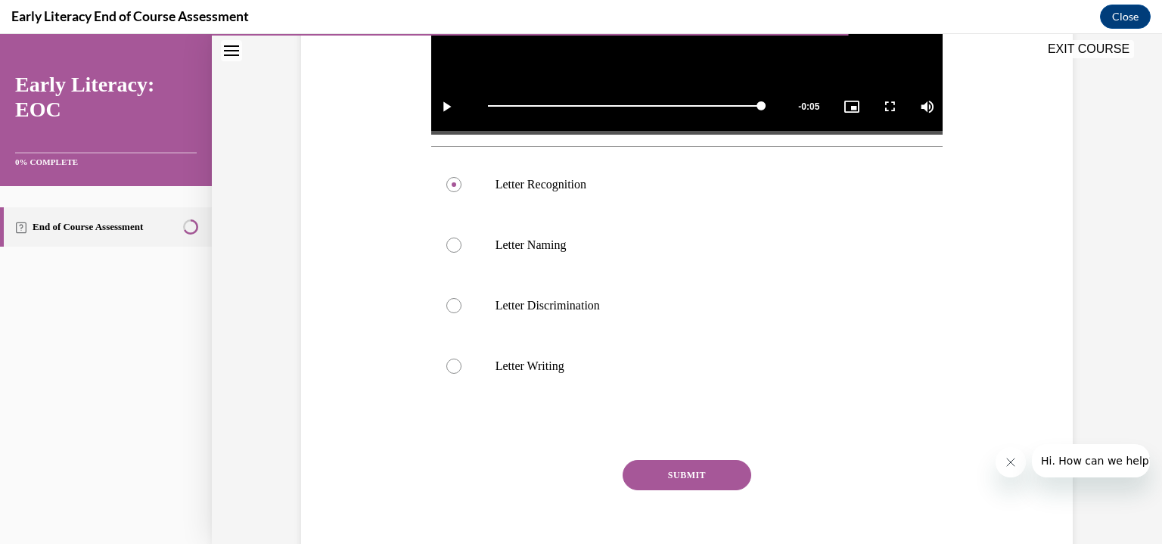
click at [696, 486] on button "SUBMIT" at bounding box center [687, 475] width 129 height 30
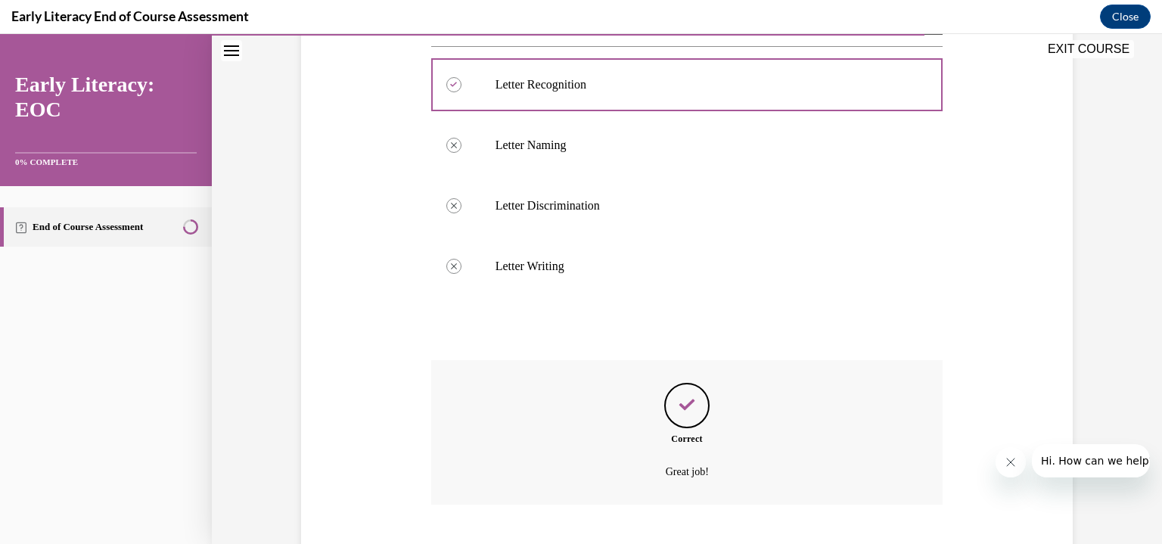
scroll to position [682, 0]
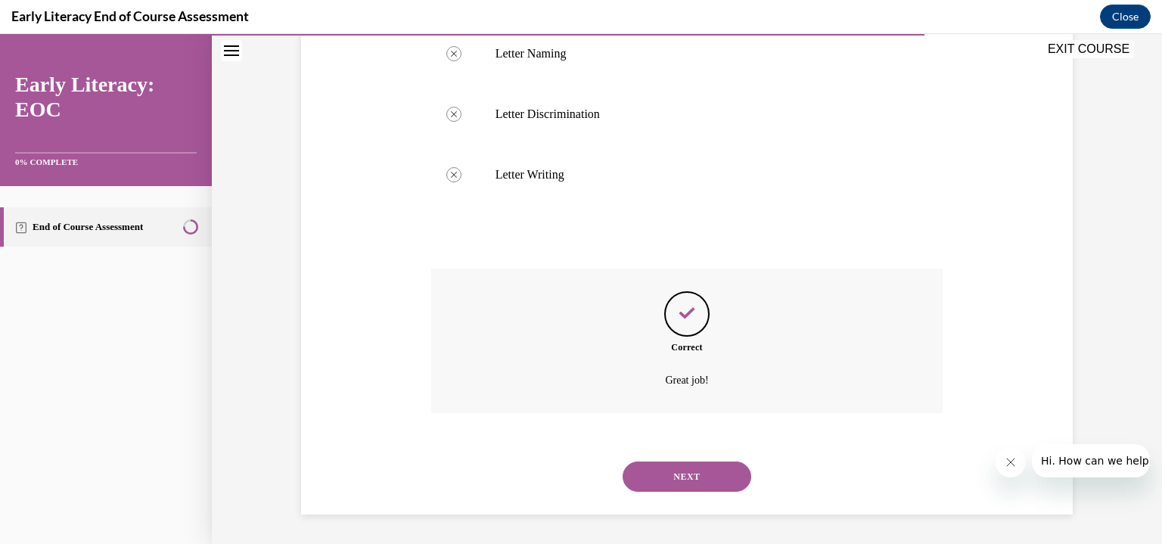
click at [722, 486] on button "NEXT" at bounding box center [687, 477] width 129 height 30
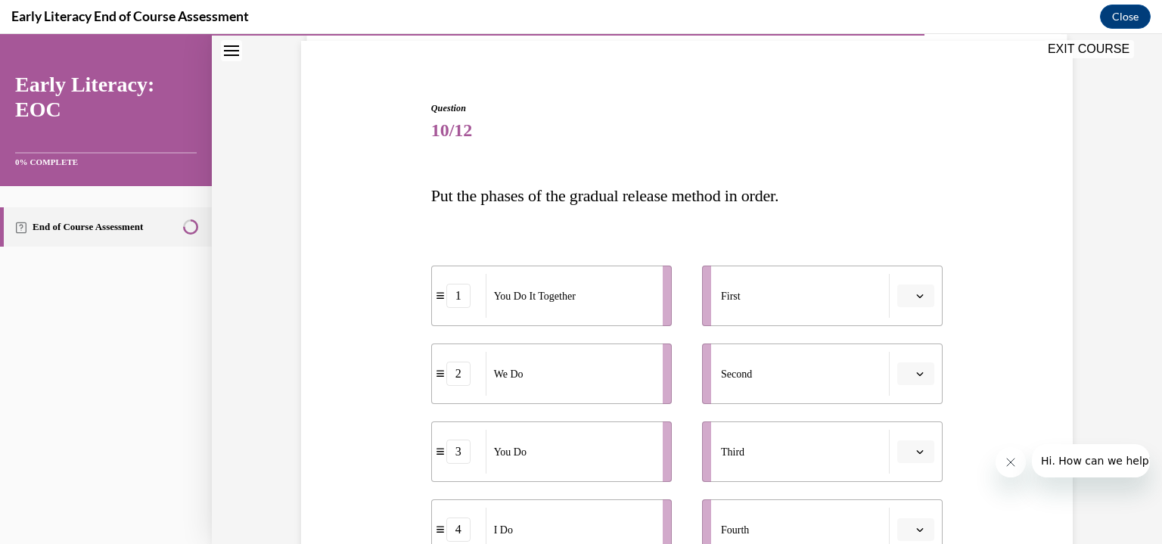
scroll to position [112, 0]
click at [908, 298] on button "button" at bounding box center [916, 293] width 37 height 23
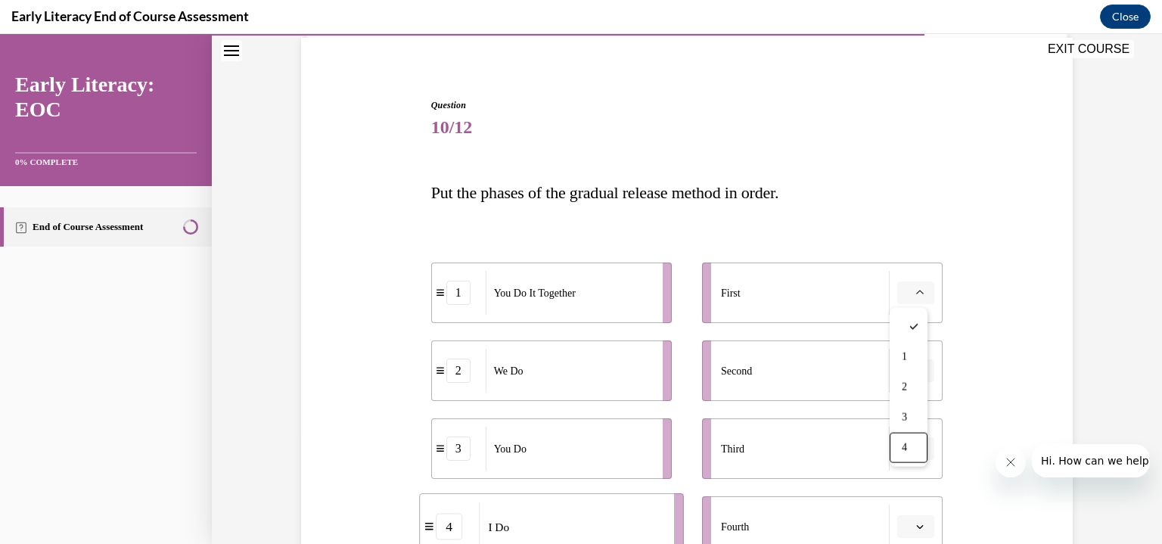
click at [904, 445] on span "4" at bounding box center [904, 448] width 5 height 12
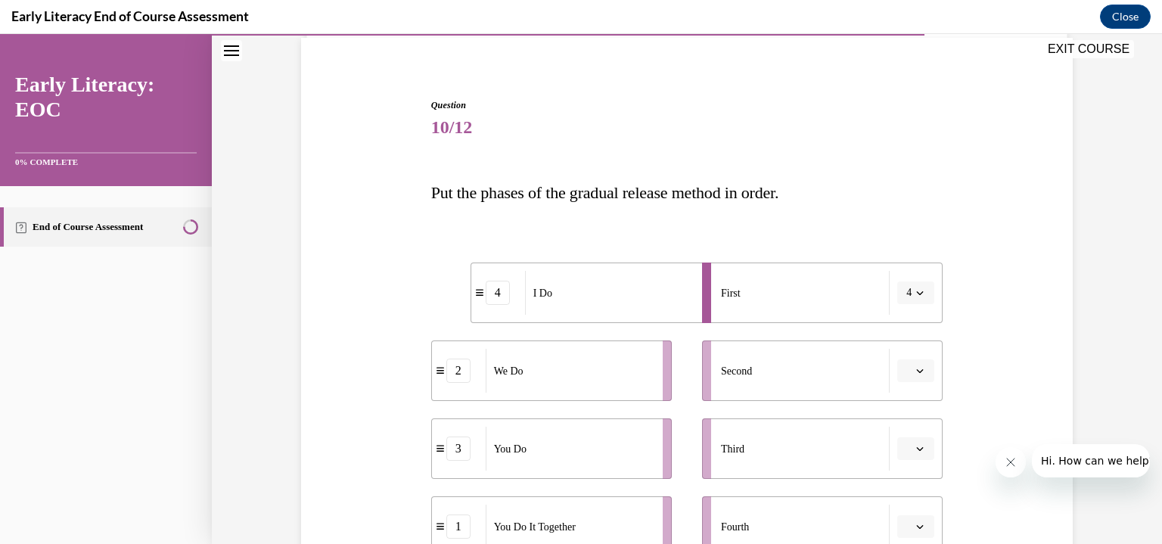
click at [916, 372] on icon "button" at bounding box center [920, 371] width 8 height 8
click at [904, 250] on span "1" at bounding box center [904, 246] width 5 height 12
click at [908, 450] on button "button" at bounding box center [916, 448] width 37 height 23
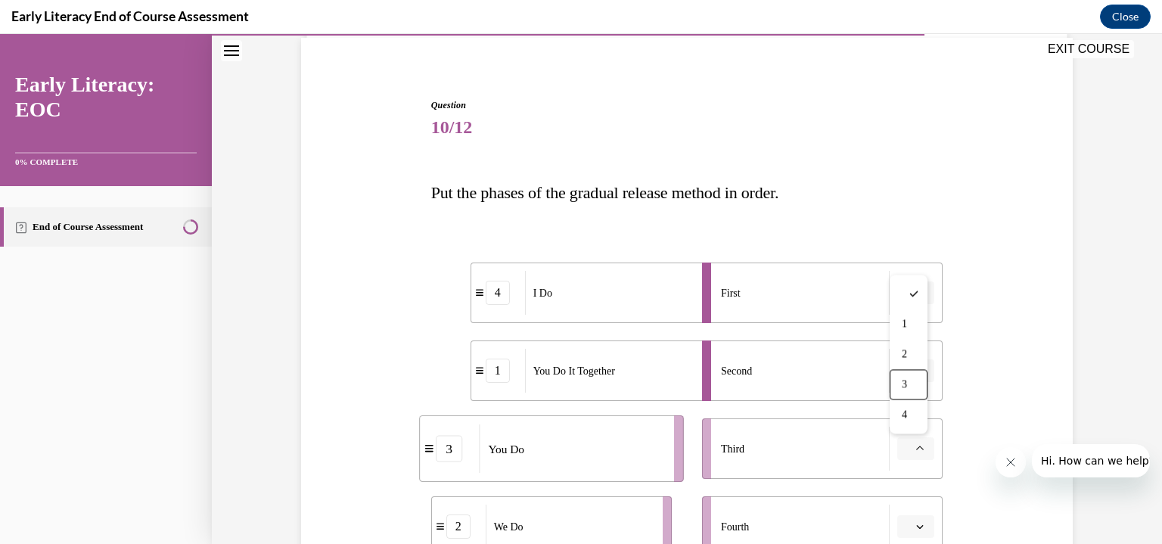
click at [906, 378] on span "3" at bounding box center [904, 384] width 5 height 12
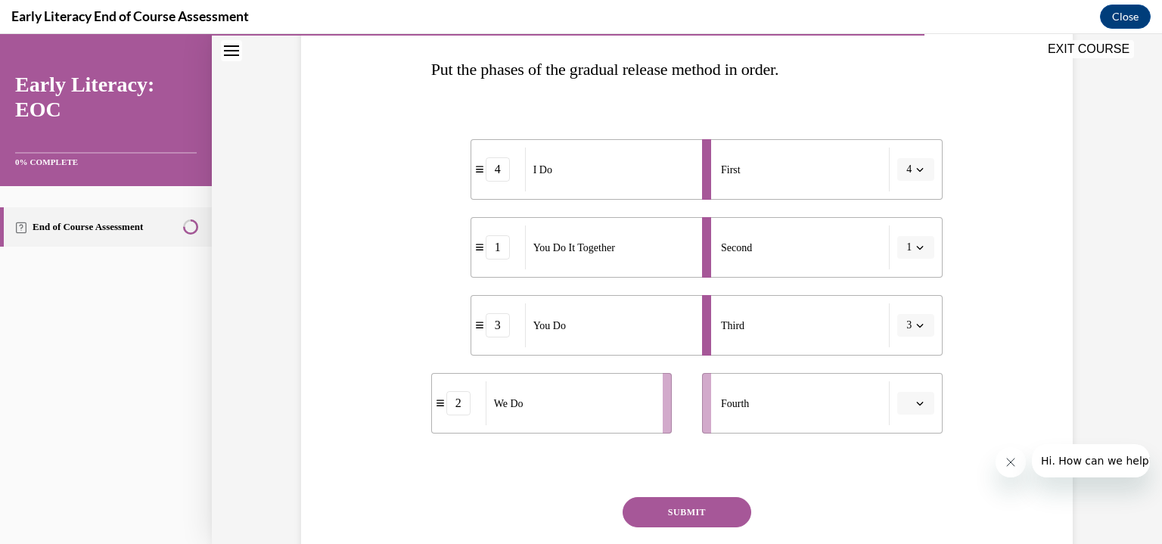
scroll to position [244, 0]
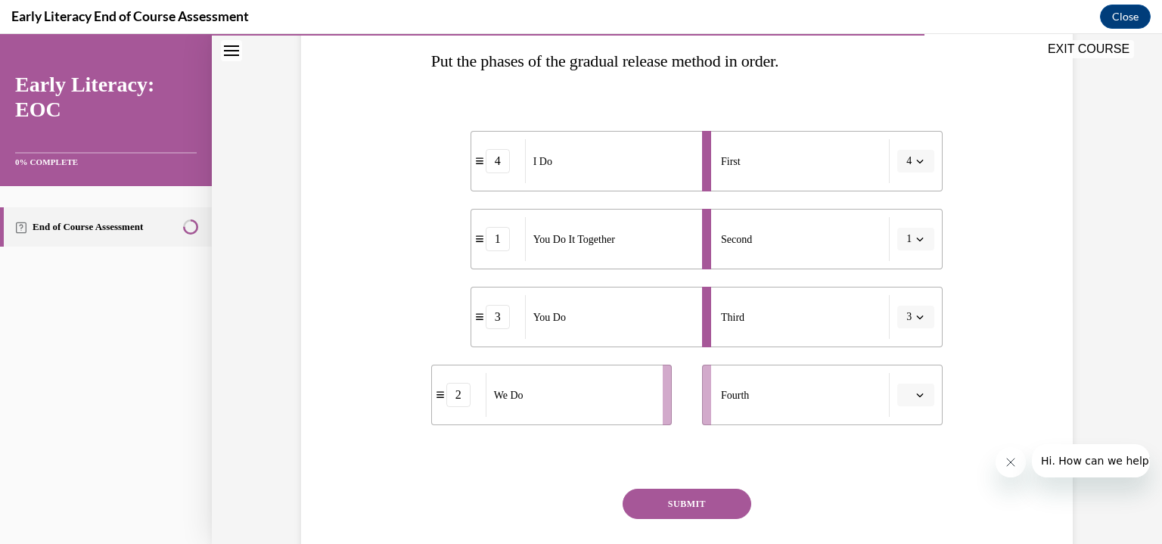
click at [917, 391] on icon "button" at bounding box center [920, 395] width 8 height 8
click at [909, 305] on div "2" at bounding box center [909, 300] width 38 height 30
click at [717, 505] on button "SUBMIT" at bounding box center [687, 504] width 129 height 30
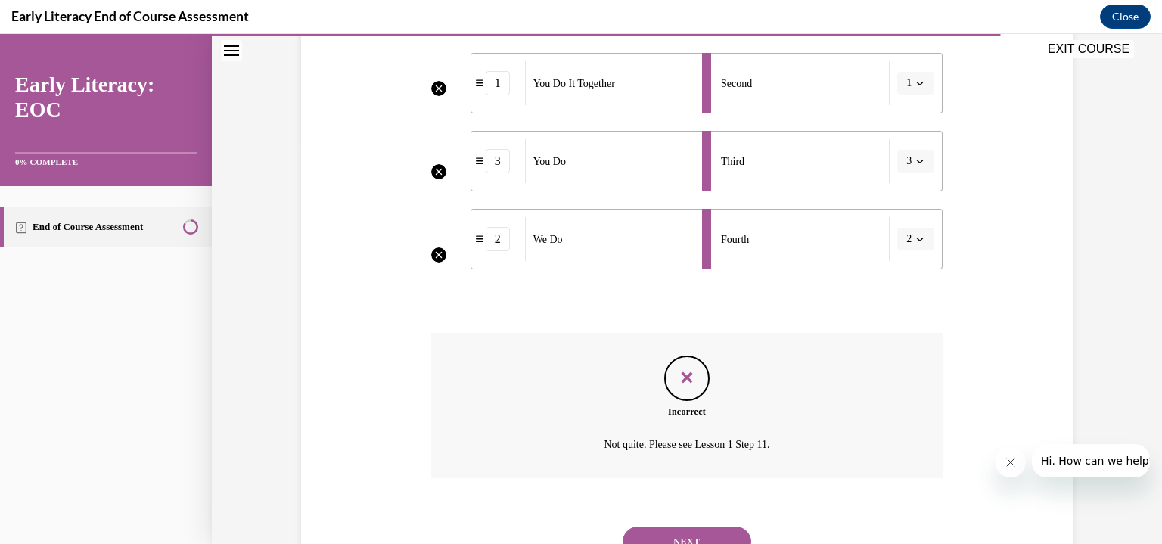
scroll to position [421, 0]
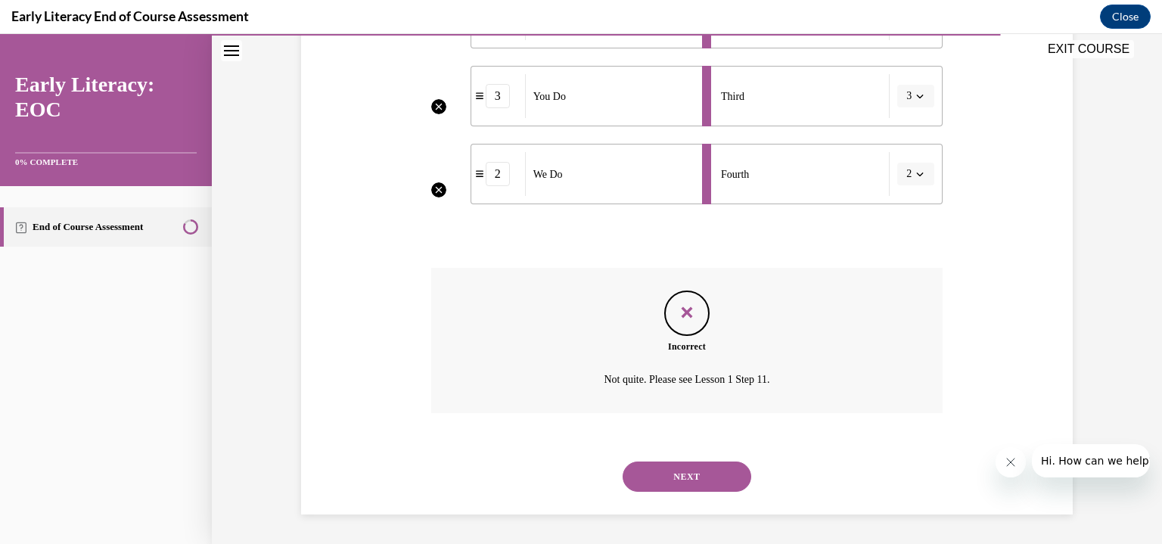
click at [700, 475] on button "NEXT" at bounding box center [687, 477] width 129 height 30
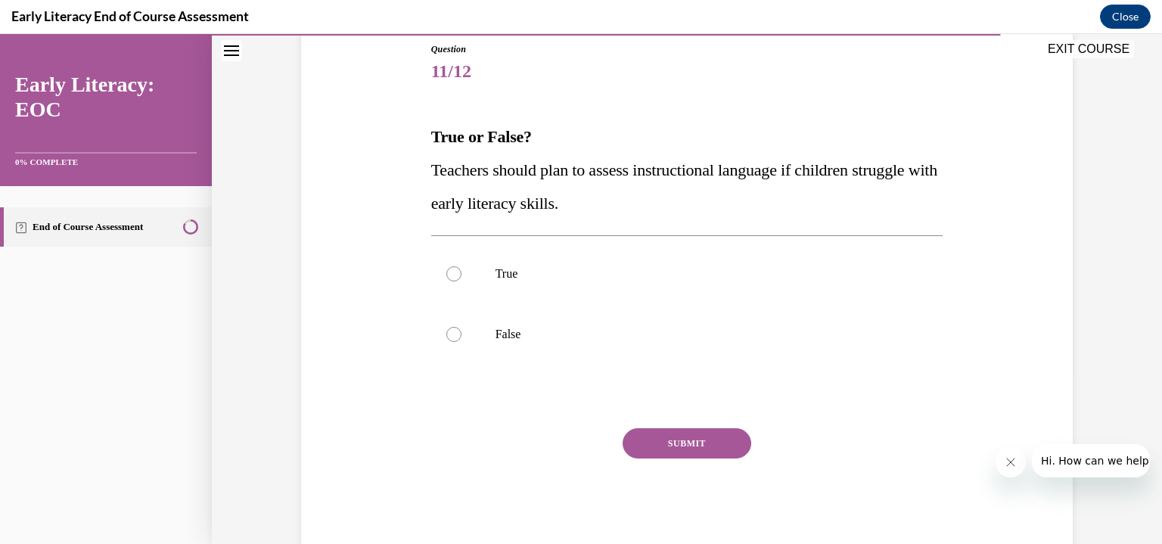
click at [454, 258] on div at bounding box center [687, 274] width 512 height 61
click at [708, 455] on button "SUBMIT" at bounding box center [687, 443] width 129 height 30
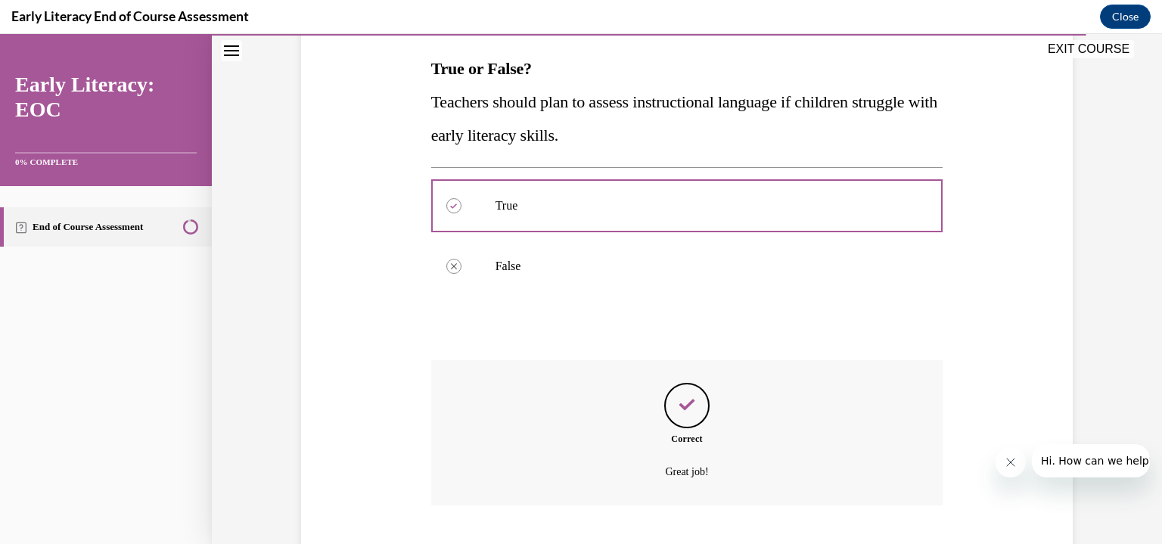
scroll to position [328, 0]
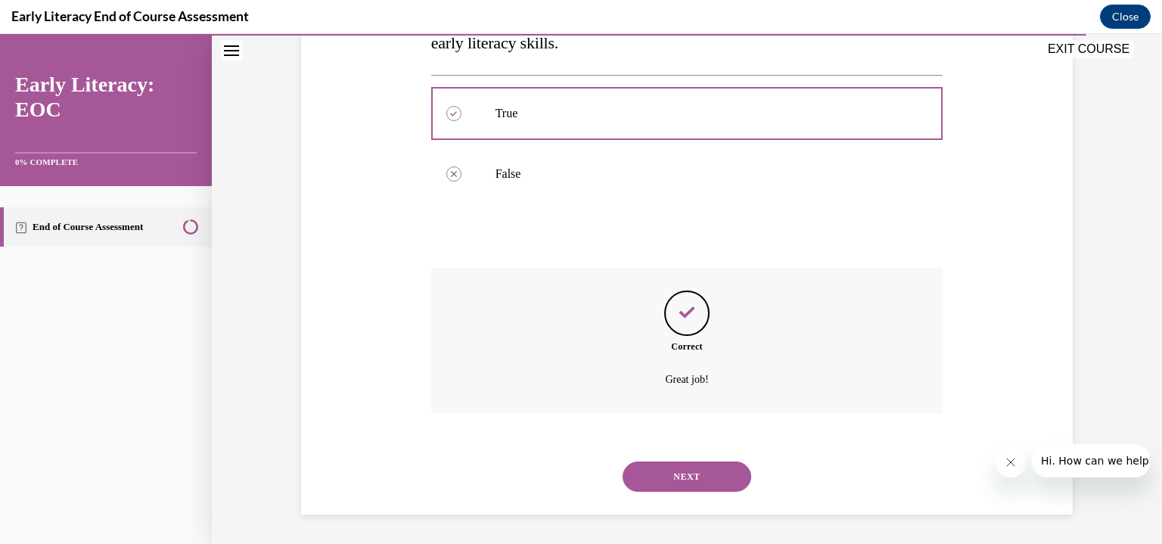
click at [739, 478] on button "NEXT" at bounding box center [687, 477] width 129 height 30
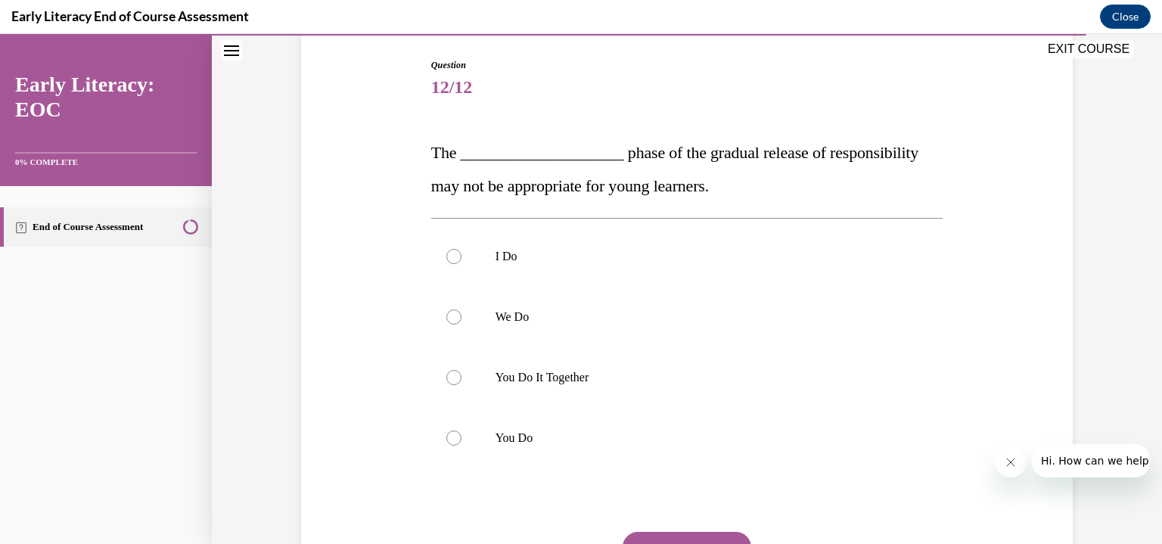
scroll to position [159, 0]
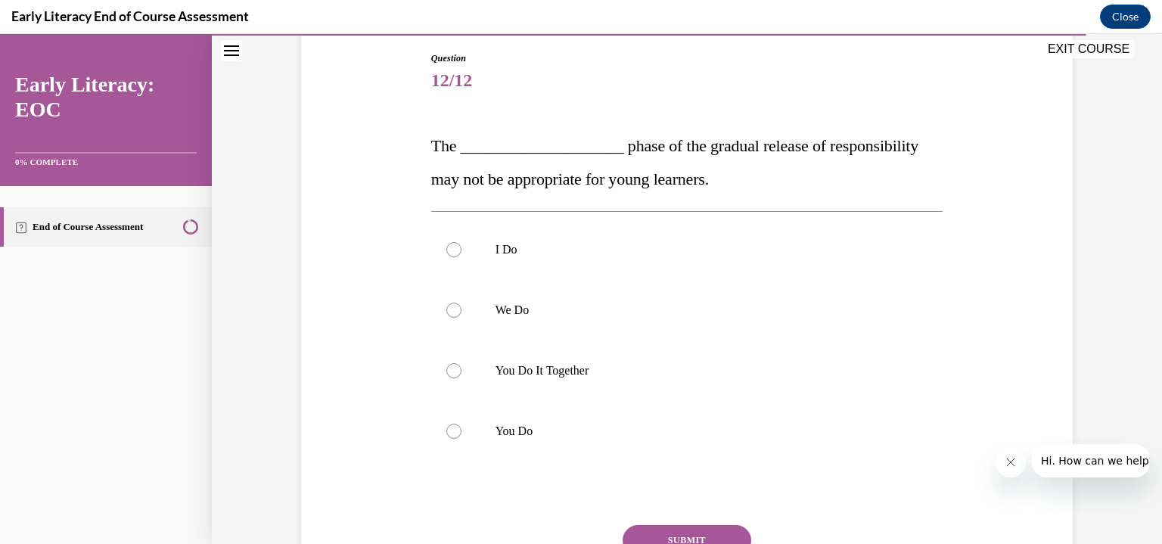
click at [448, 381] on div at bounding box center [687, 371] width 512 height 61
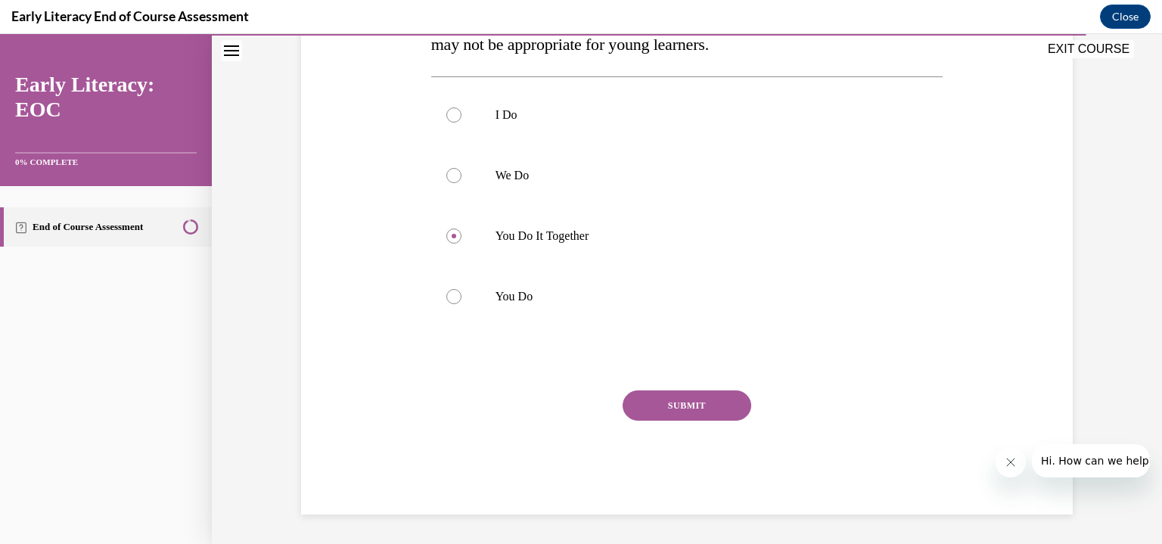
click at [686, 403] on button "SUBMIT" at bounding box center [687, 405] width 129 height 30
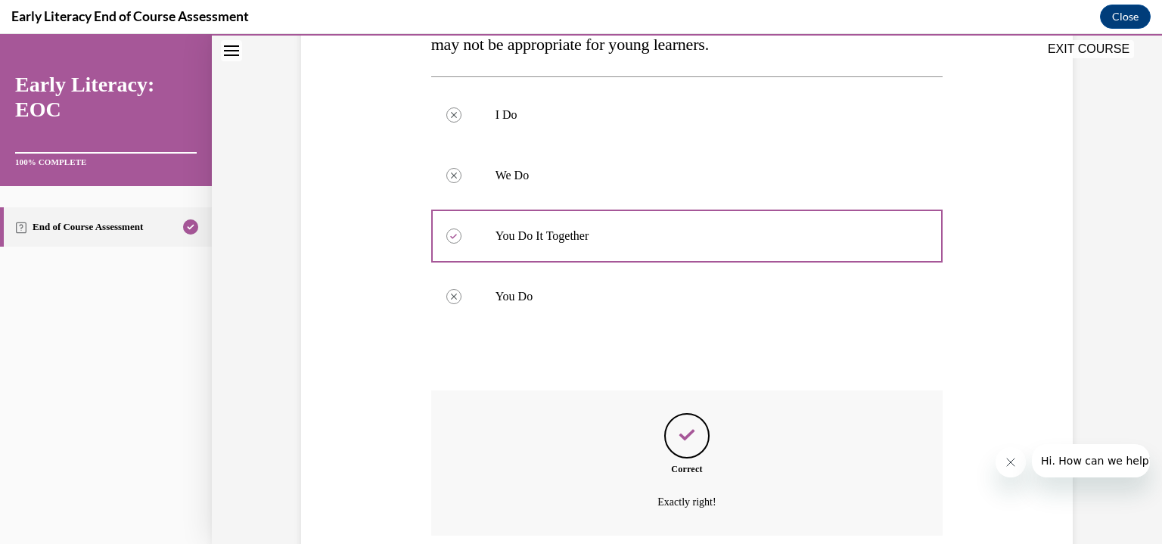
scroll to position [416, 0]
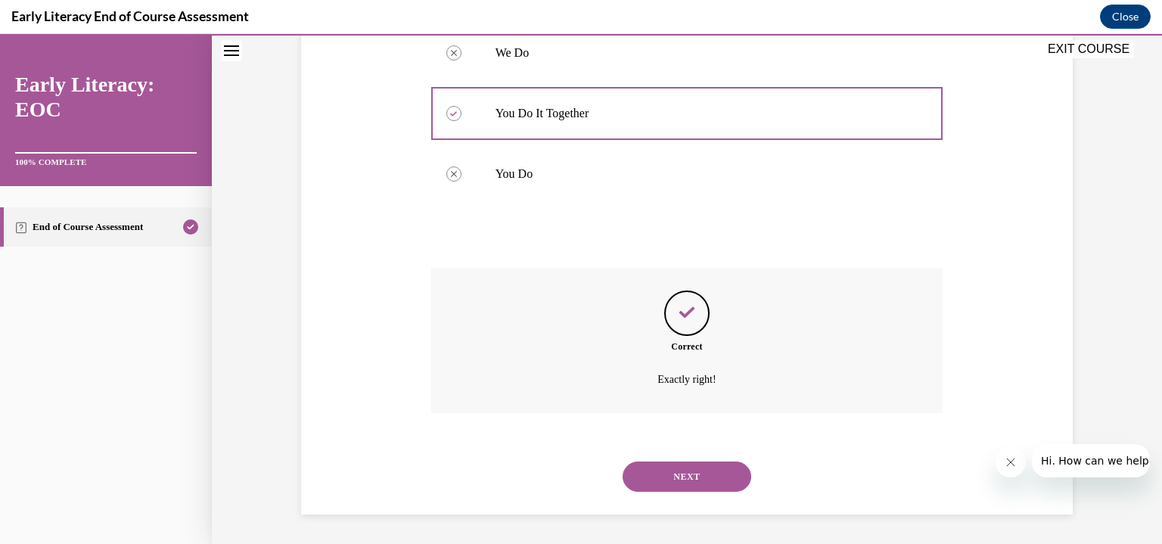
click at [714, 462] on button "NEXT" at bounding box center [687, 477] width 129 height 30
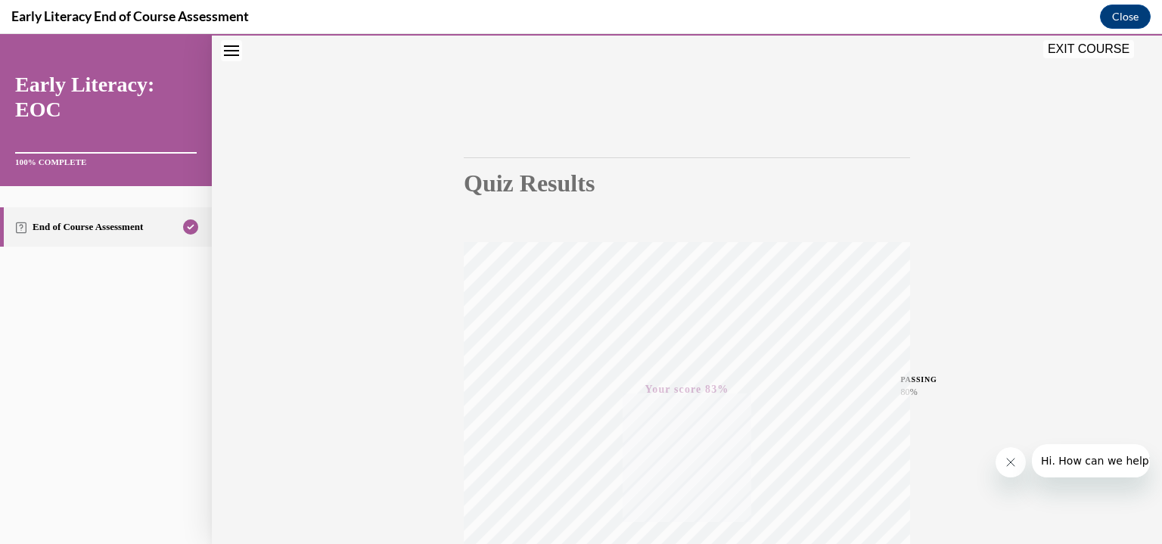
scroll to position [0, 0]
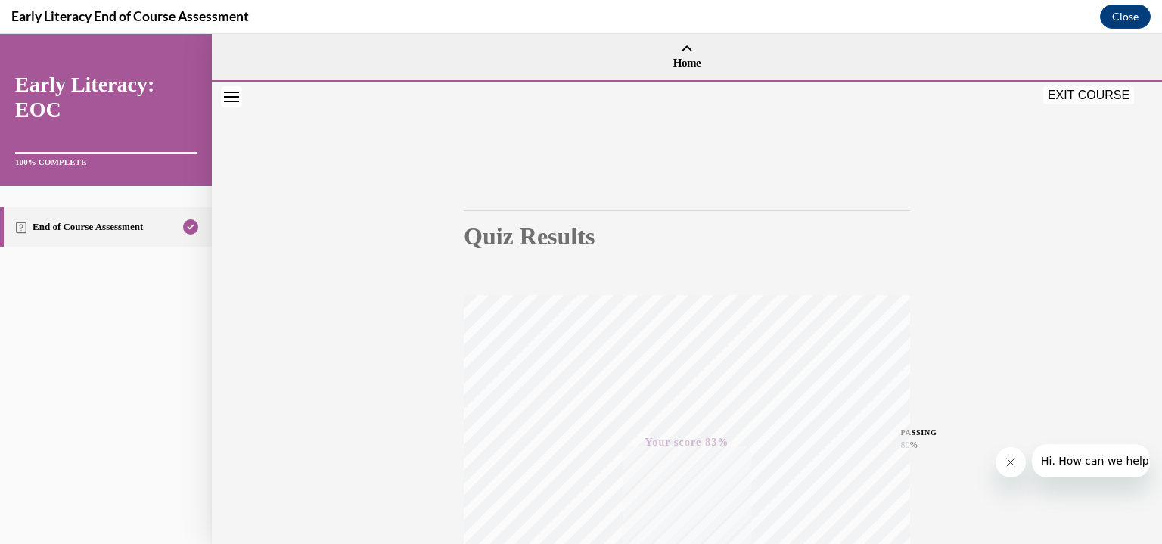
click at [1082, 100] on button "EXIT COURSE" at bounding box center [1089, 95] width 91 height 18
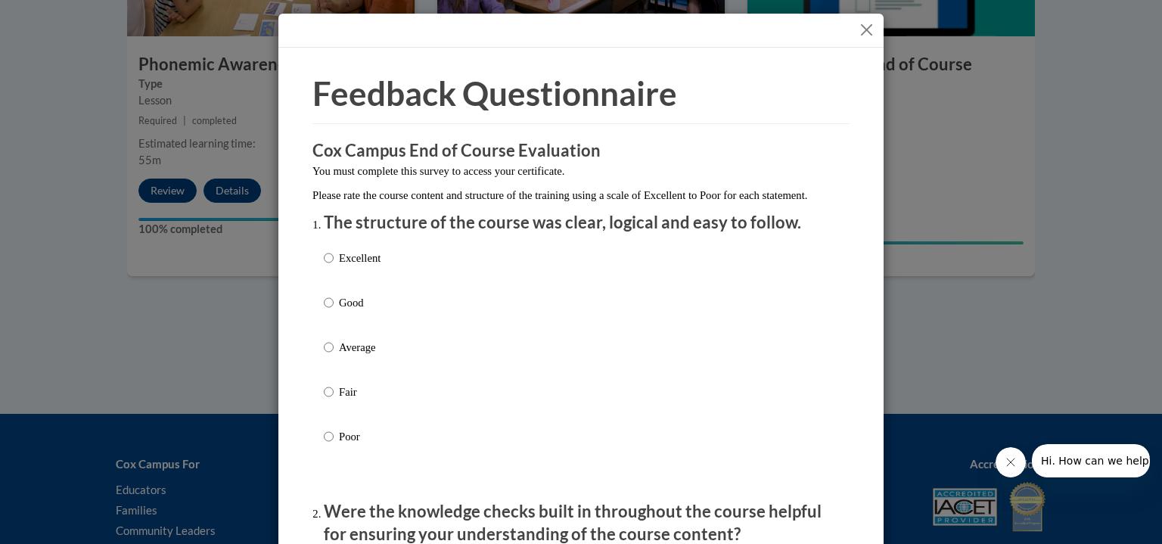
click at [330, 275] on label "Excellent" at bounding box center [352, 270] width 57 height 41
click at [330, 266] on input "Excellent" at bounding box center [329, 258] width 10 height 17
radio input "true"
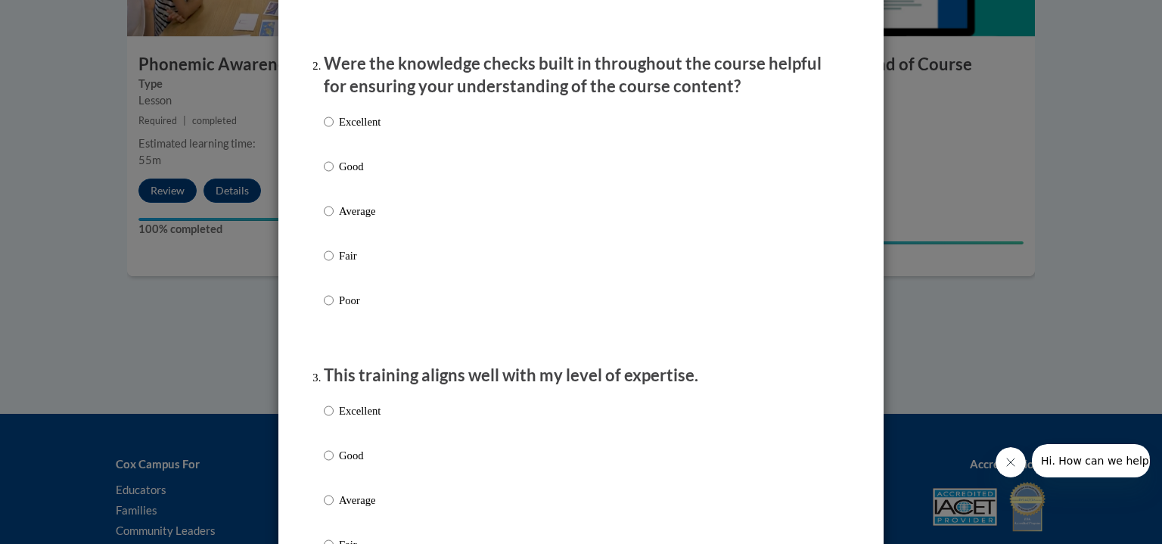
scroll to position [448, 0]
click at [327, 175] on input "Good" at bounding box center [329, 166] width 10 height 17
radio input "true"
click at [324, 419] on input "Excellent" at bounding box center [329, 411] width 10 height 17
radio input "true"
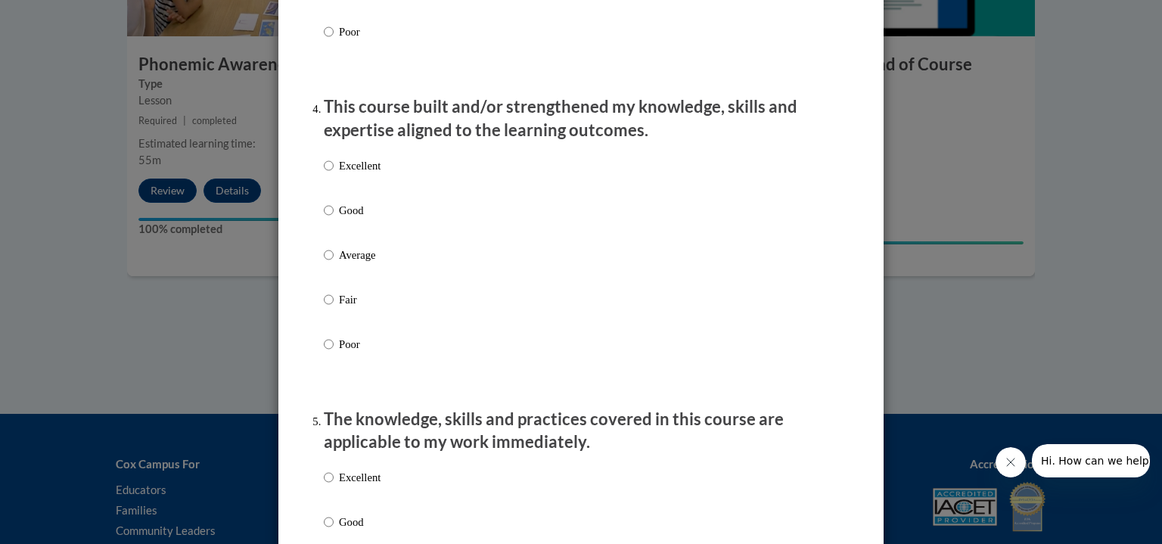
scroll to position [1026, 0]
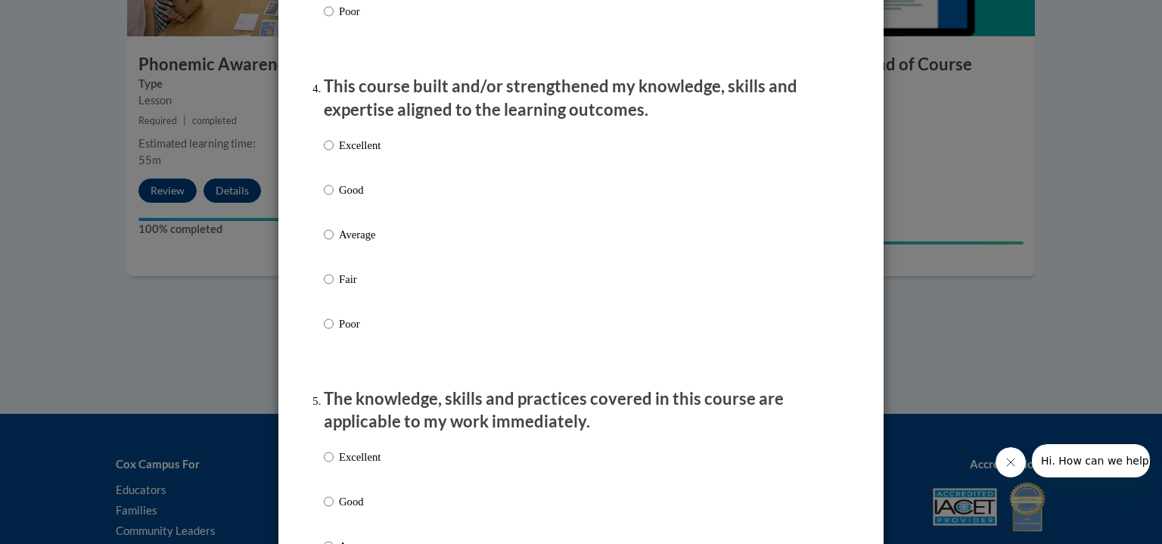
click at [338, 490] on label "Excellent" at bounding box center [352, 469] width 57 height 41
click at [334, 465] on input "Excellent" at bounding box center [329, 457] width 10 height 17
radio input "true"
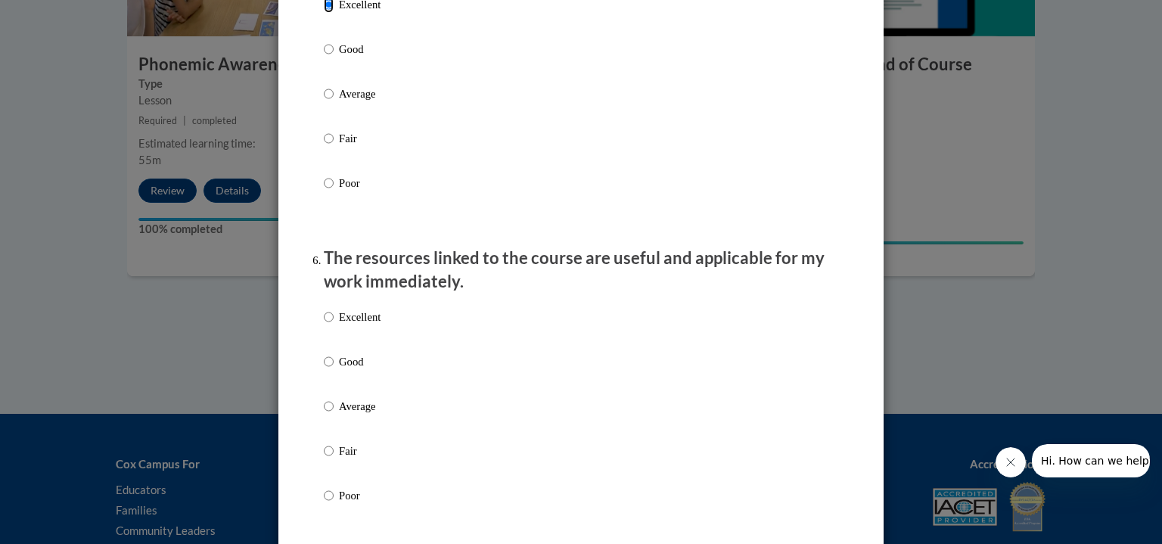
scroll to position [1486, 0]
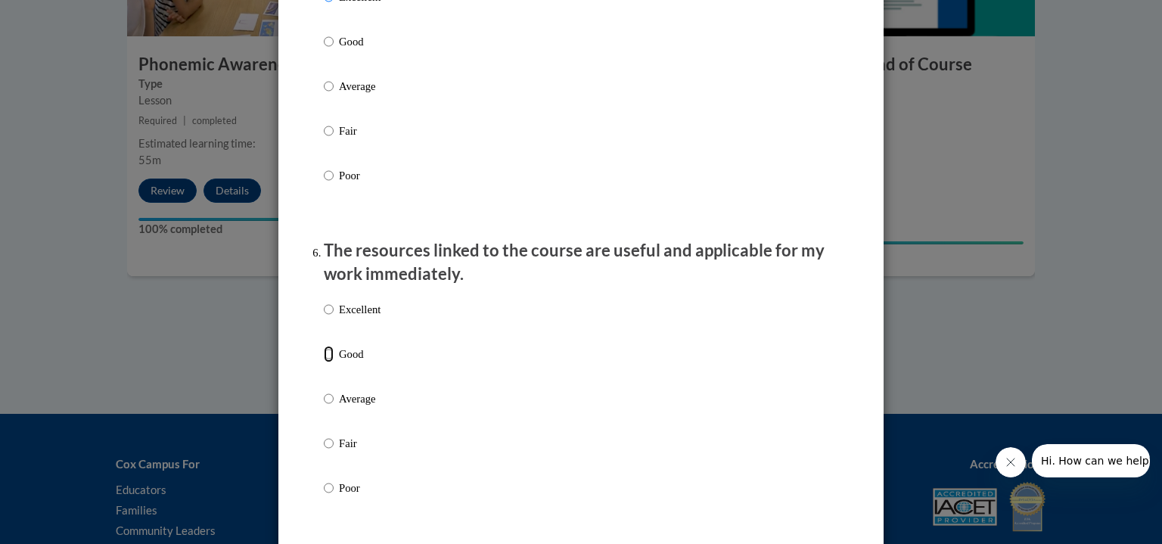
click at [325, 362] on input "Good" at bounding box center [329, 354] width 10 height 17
radio input "true"
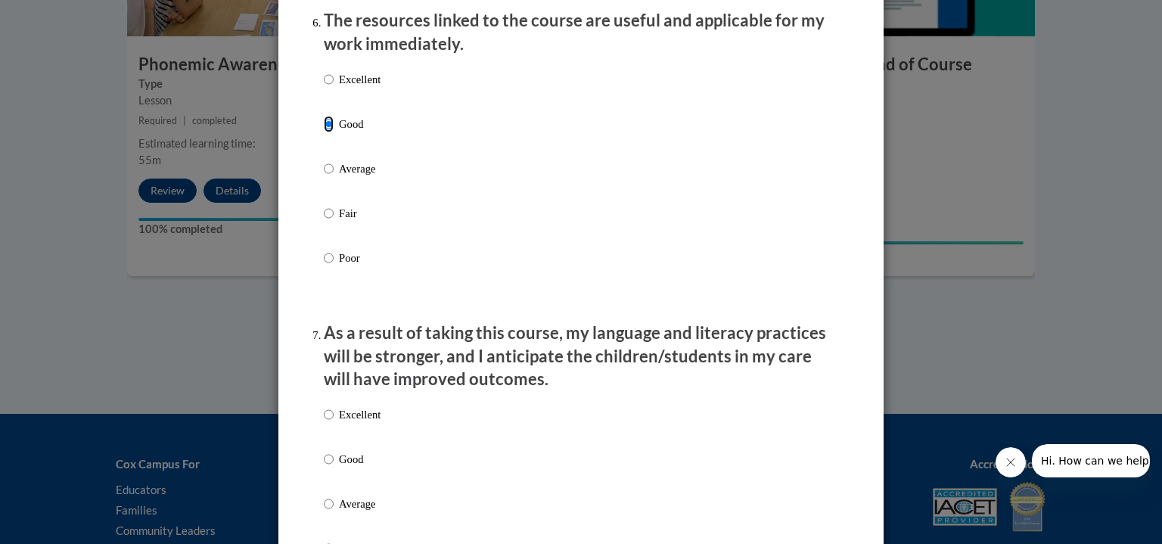
scroll to position [1717, 0]
click at [340, 422] on p "Excellent" at bounding box center [360, 414] width 42 height 17
click at [334, 422] on input "Excellent" at bounding box center [329, 414] width 10 height 17
radio input "true"
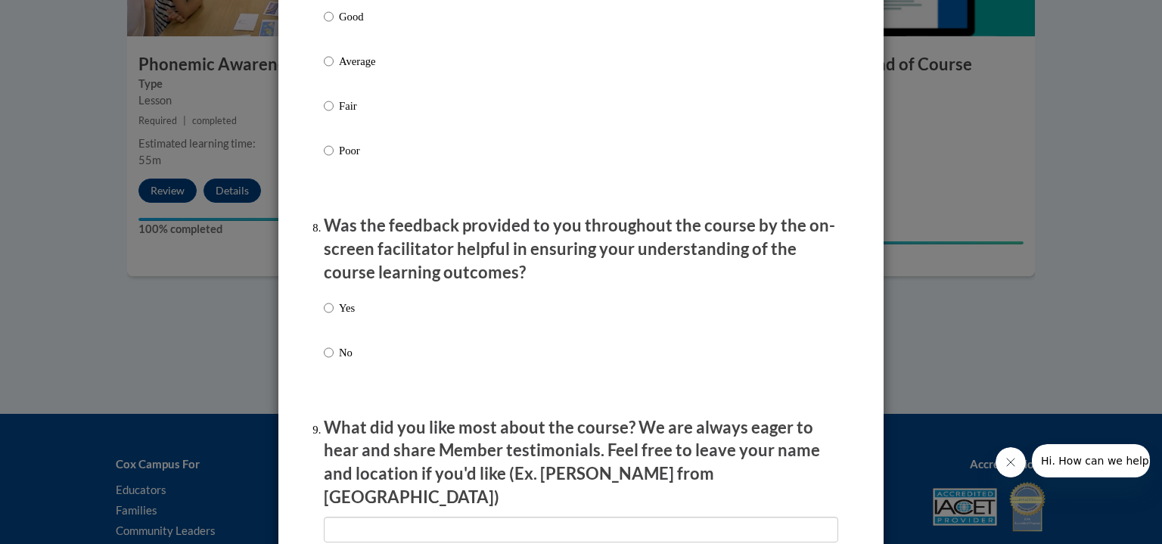
scroll to position [2164, 0]
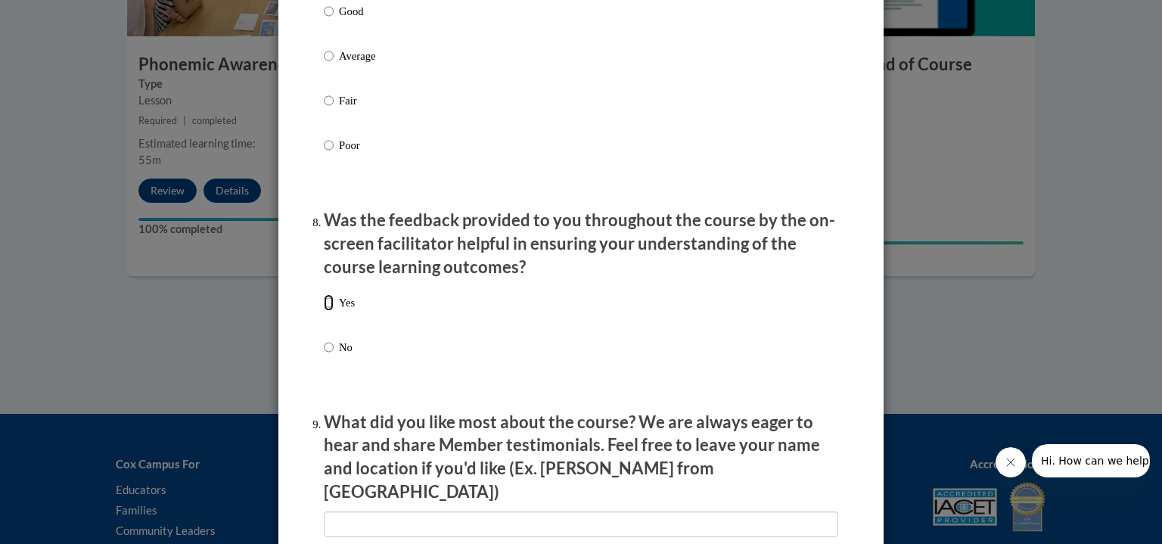
click at [326, 311] on input "Yes" at bounding box center [329, 302] width 10 height 17
radio input "true"
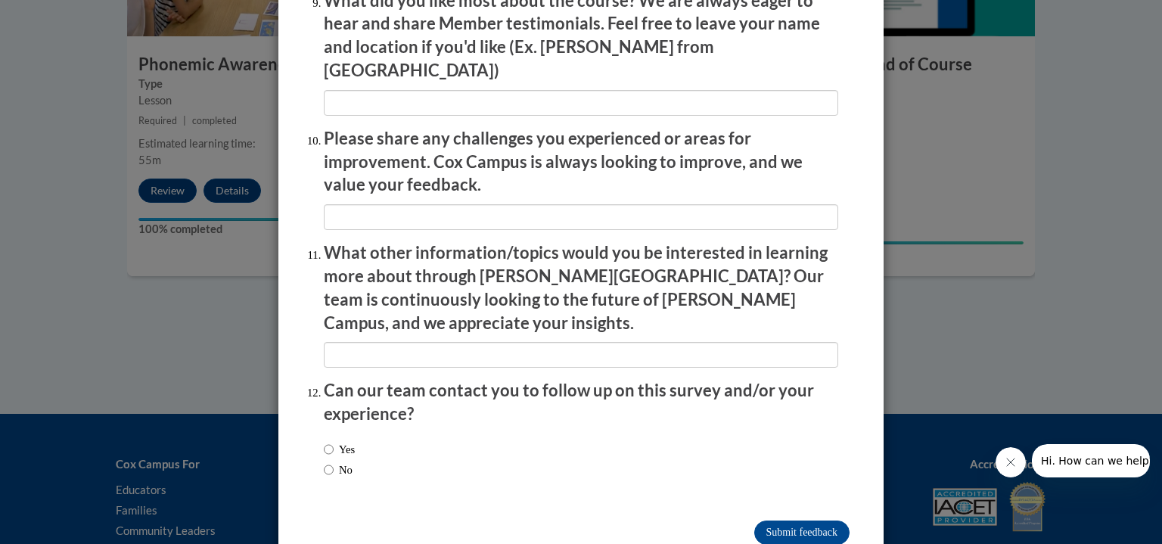
scroll to position [2607, 0]
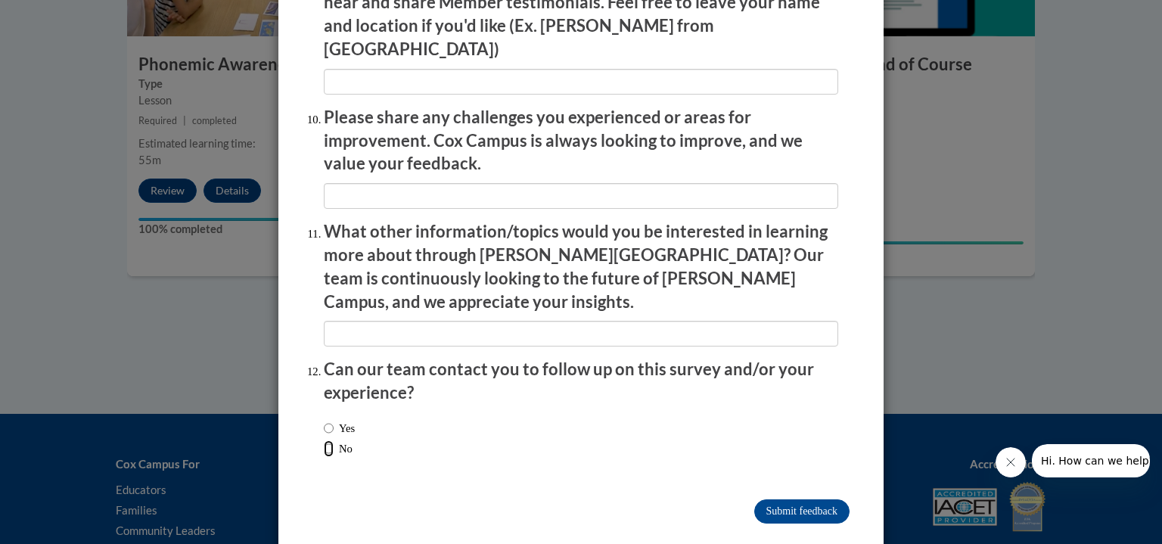
click at [324, 440] on input "No" at bounding box center [329, 448] width 10 height 17
radio input "true"
click at [768, 499] on input "Submit feedback" at bounding box center [801, 511] width 95 height 24
